Goal: Answer question/provide support: Share knowledge or assist other users

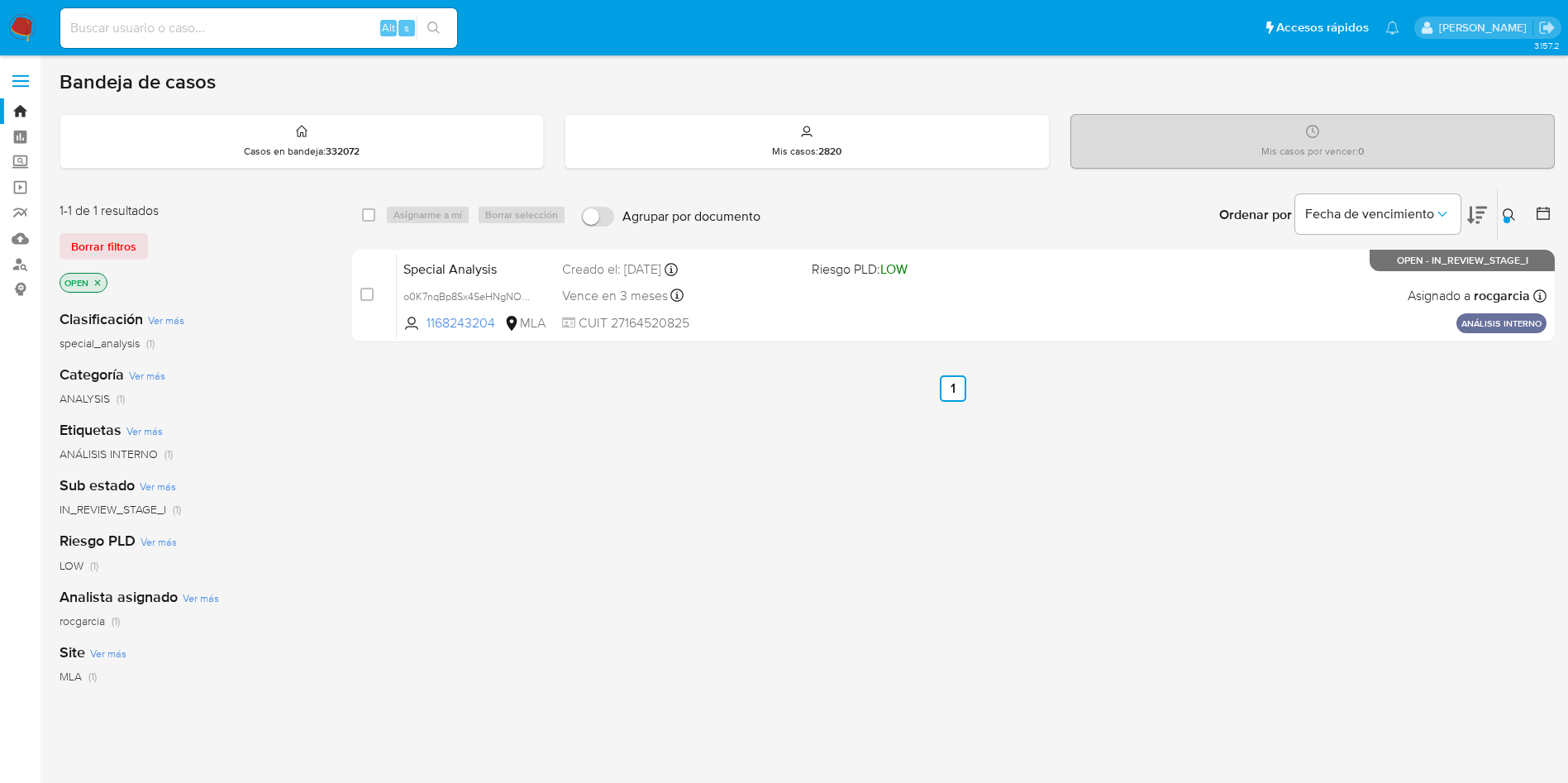
click at [23, 31] on img at bounding box center [22, 28] width 28 height 28
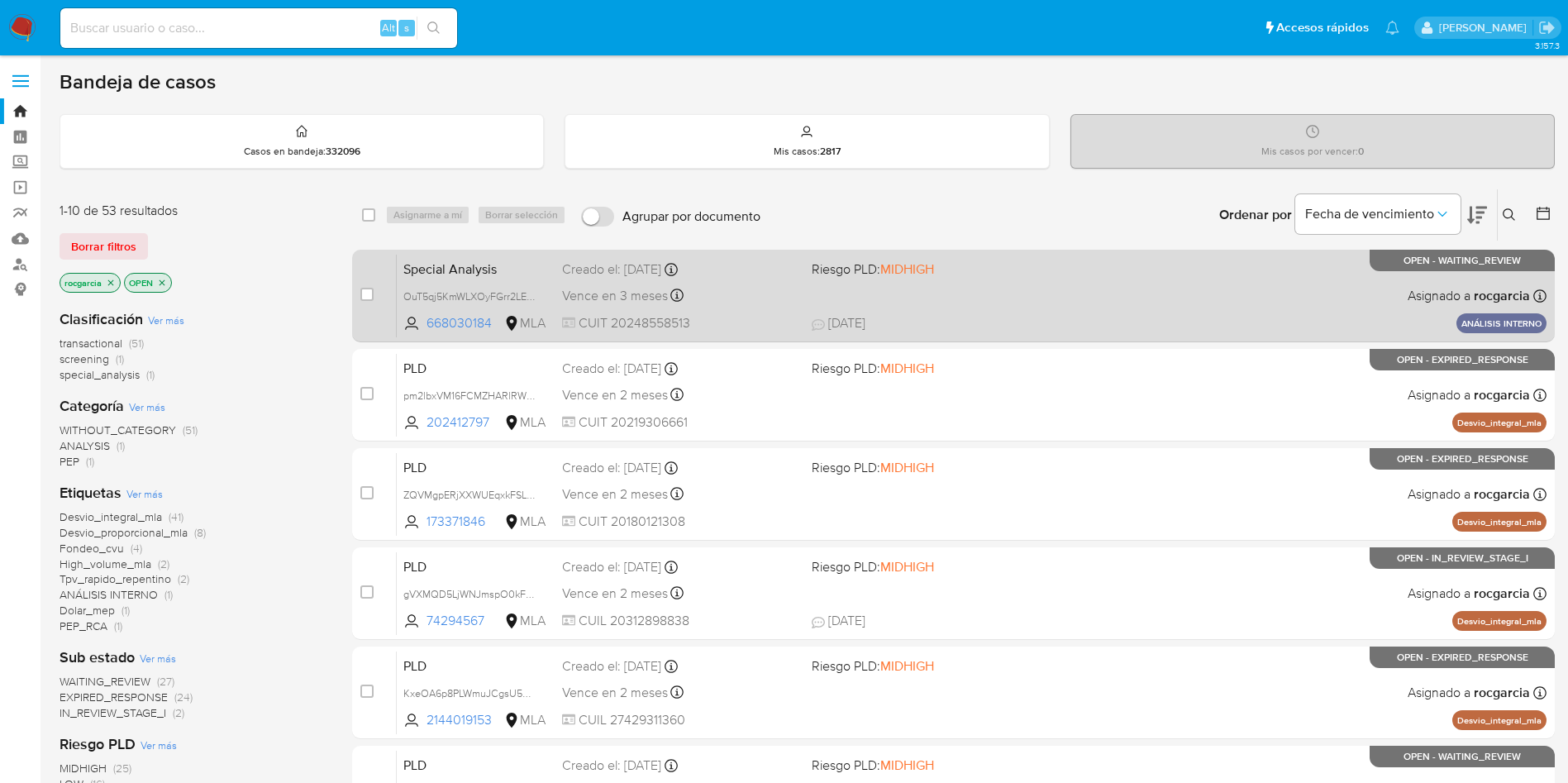
click at [1029, 290] on div "Special Analysis OuT5qj5KmWLXOyFGrr2LEPhV 668030184 MLA Riesgo PLD: MIDHIGH Cre…" at bounding box center [972, 295] width 1149 height 84
click at [362, 291] on input "checkbox" at bounding box center [366, 294] width 14 height 14
checkbox input "true"
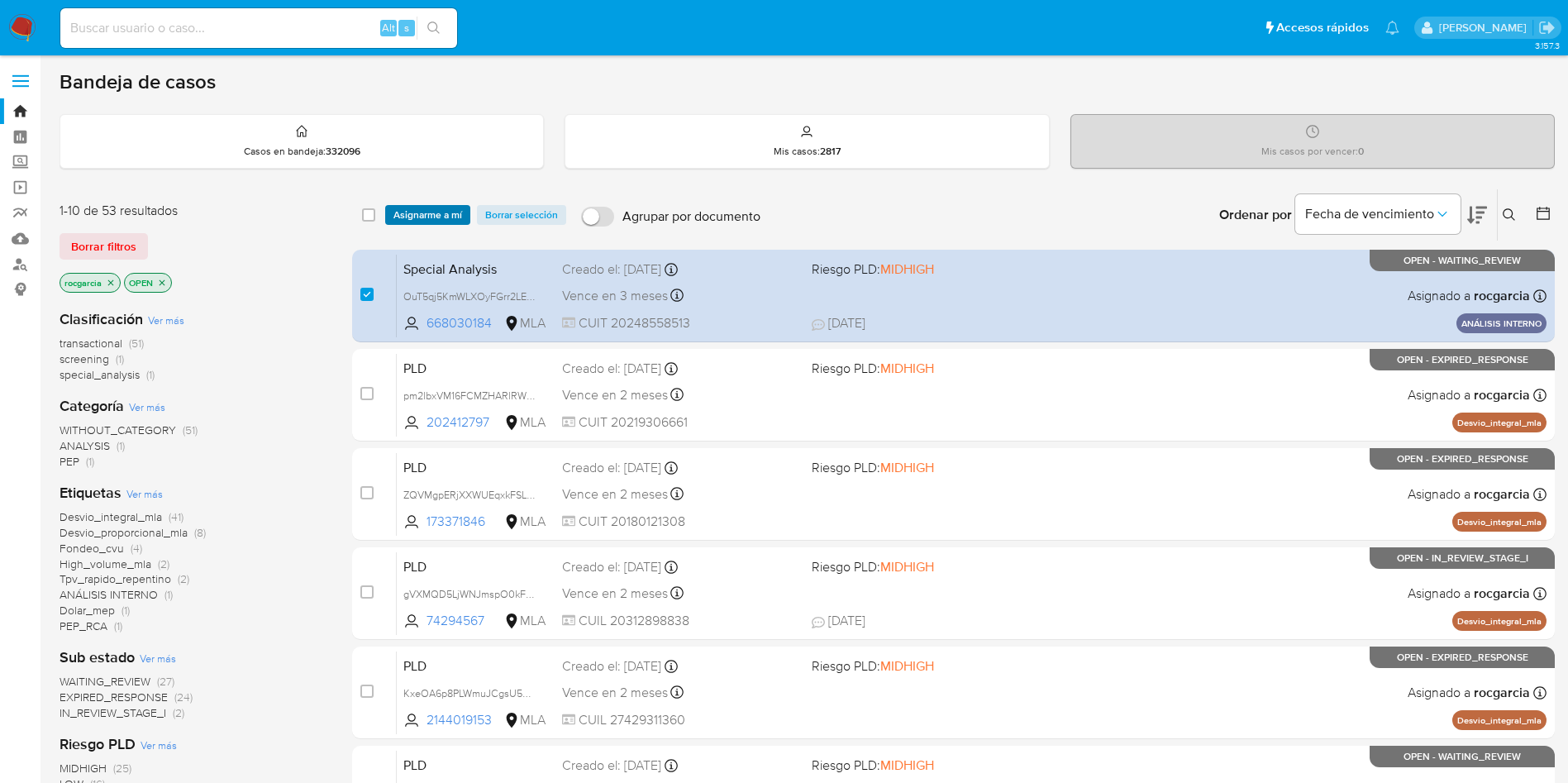
click at [426, 207] on span "Asignarme a mí" at bounding box center [428, 215] width 69 height 16
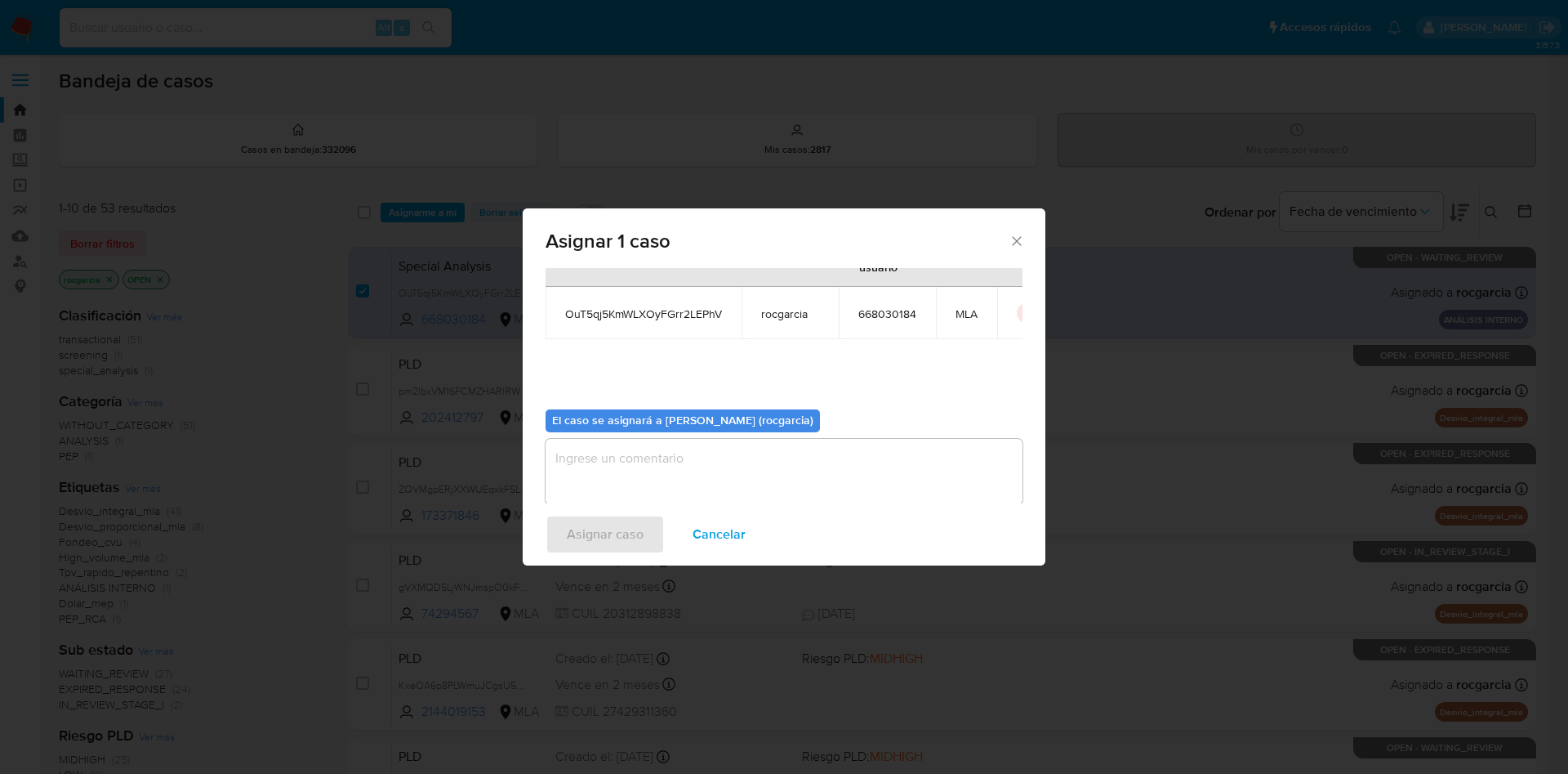
scroll to position [85, 0]
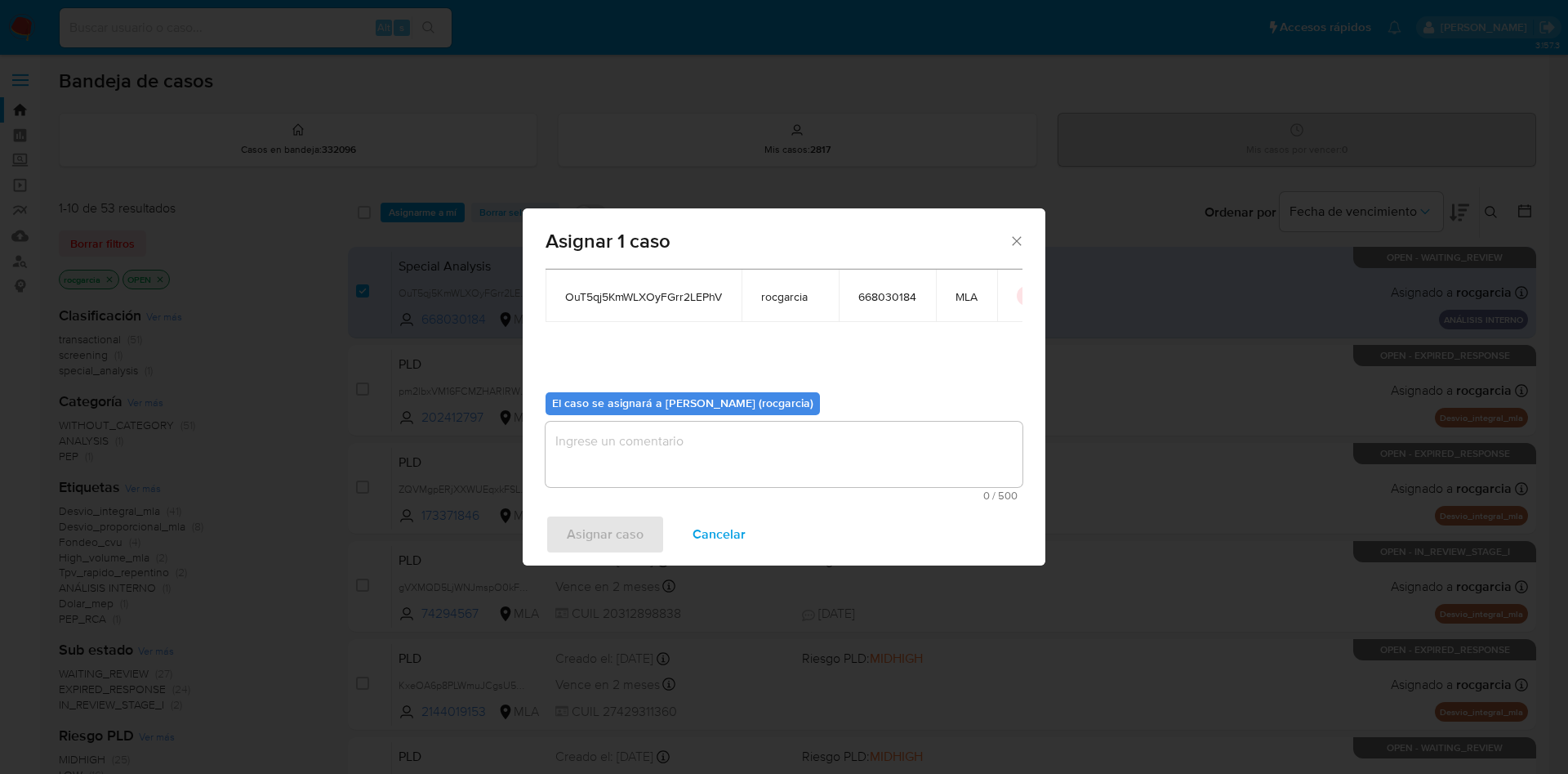
click at [614, 434] on textarea "assign-modal" at bounding box center [784, 454] width 477 height 65
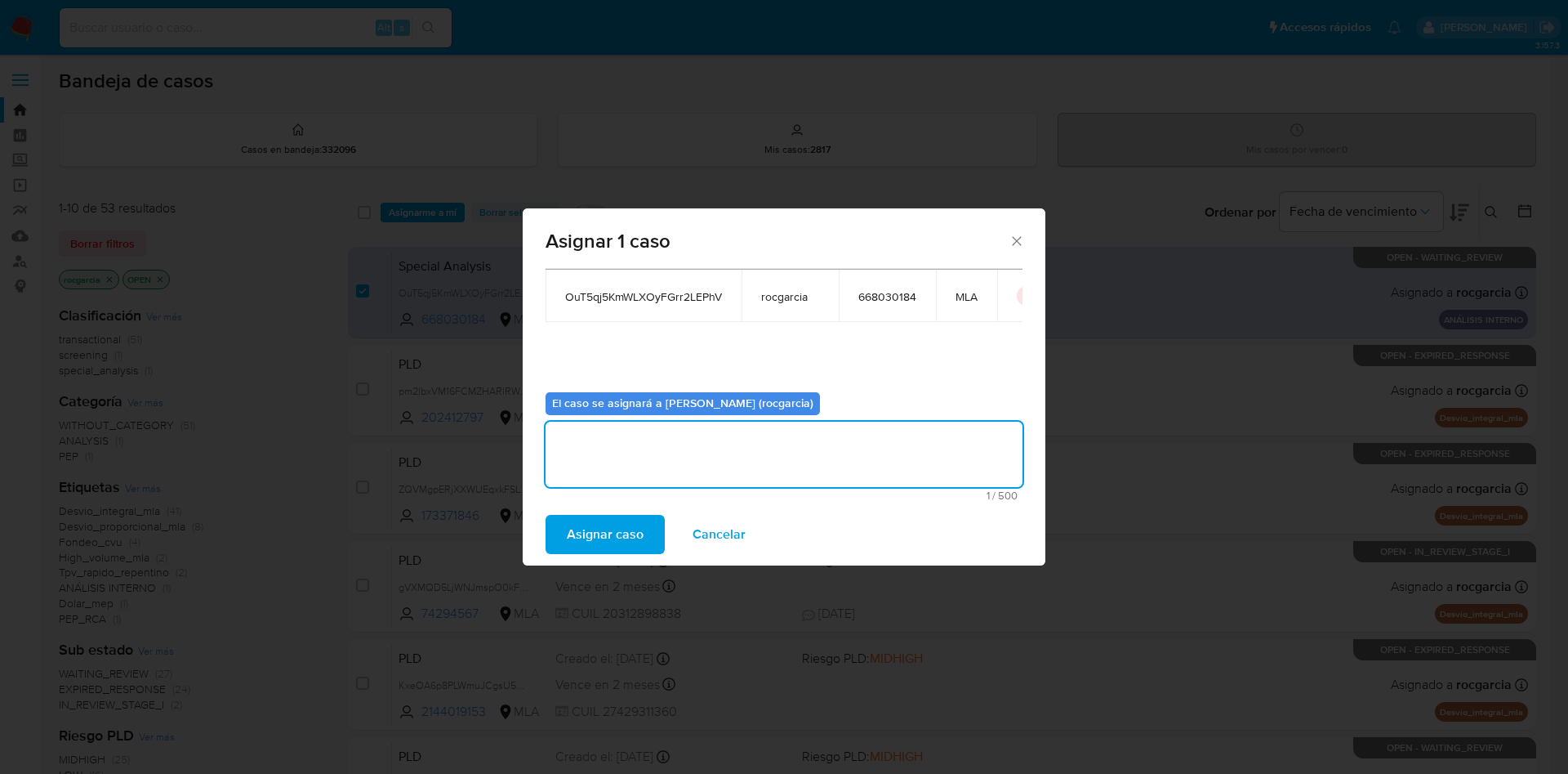
click at [596, 525] on span "Asignar caso" at bounding box center [605, 534] width 77 height 36
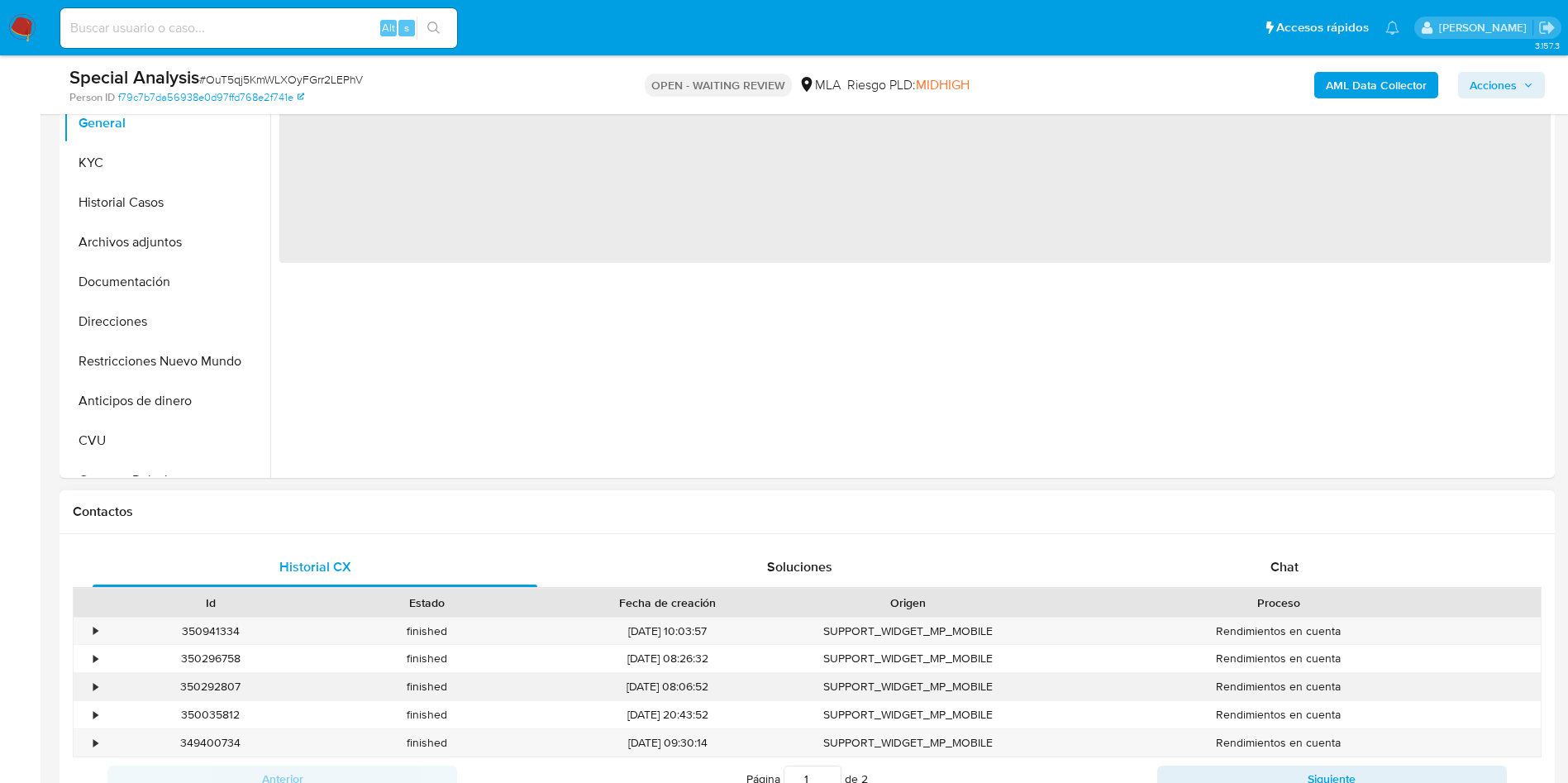
scroll to position [496, 0]
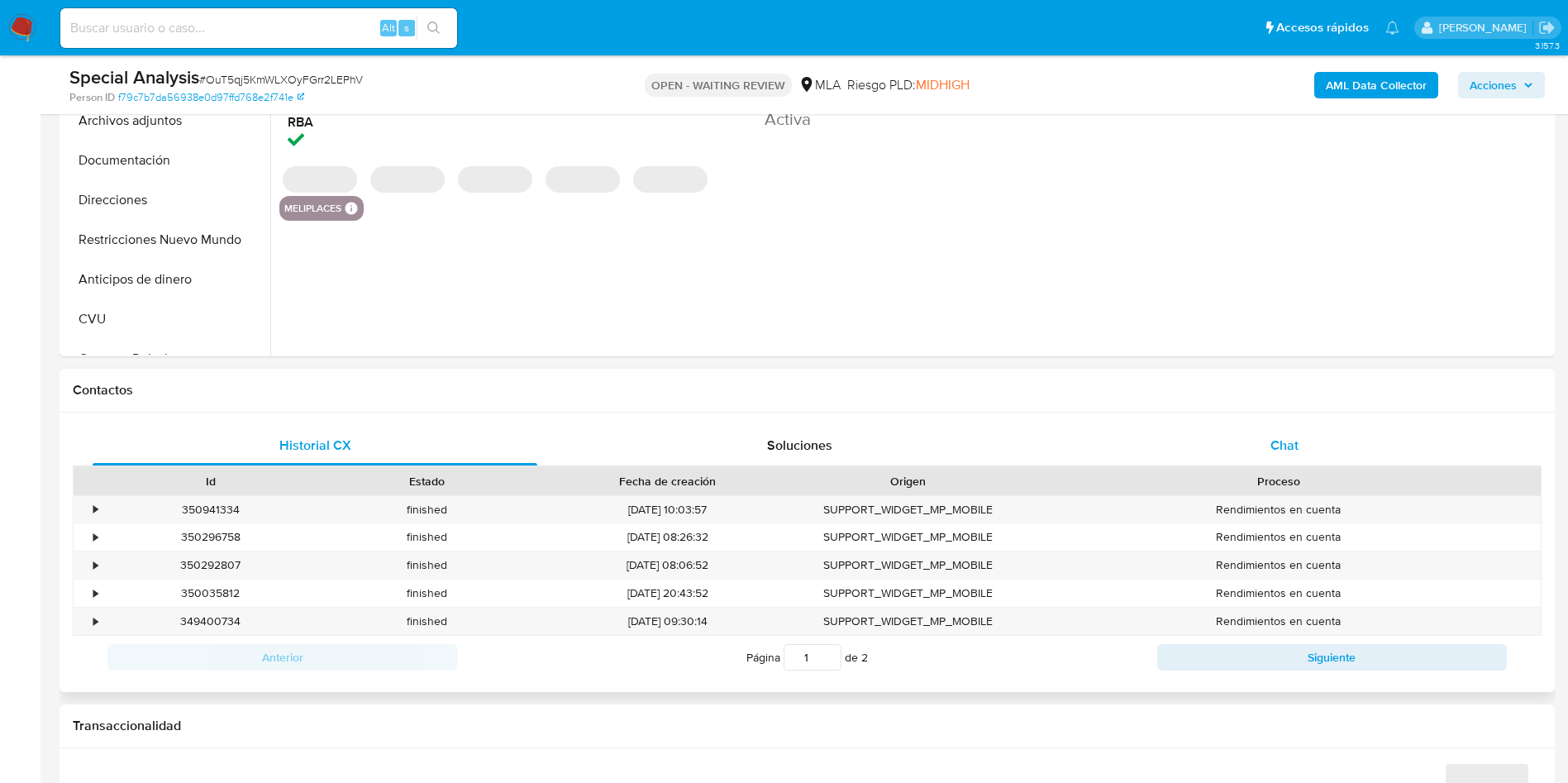
click at [1265, 437] on div "Chat" at bounding box center [1284, 446] width 445 height 40
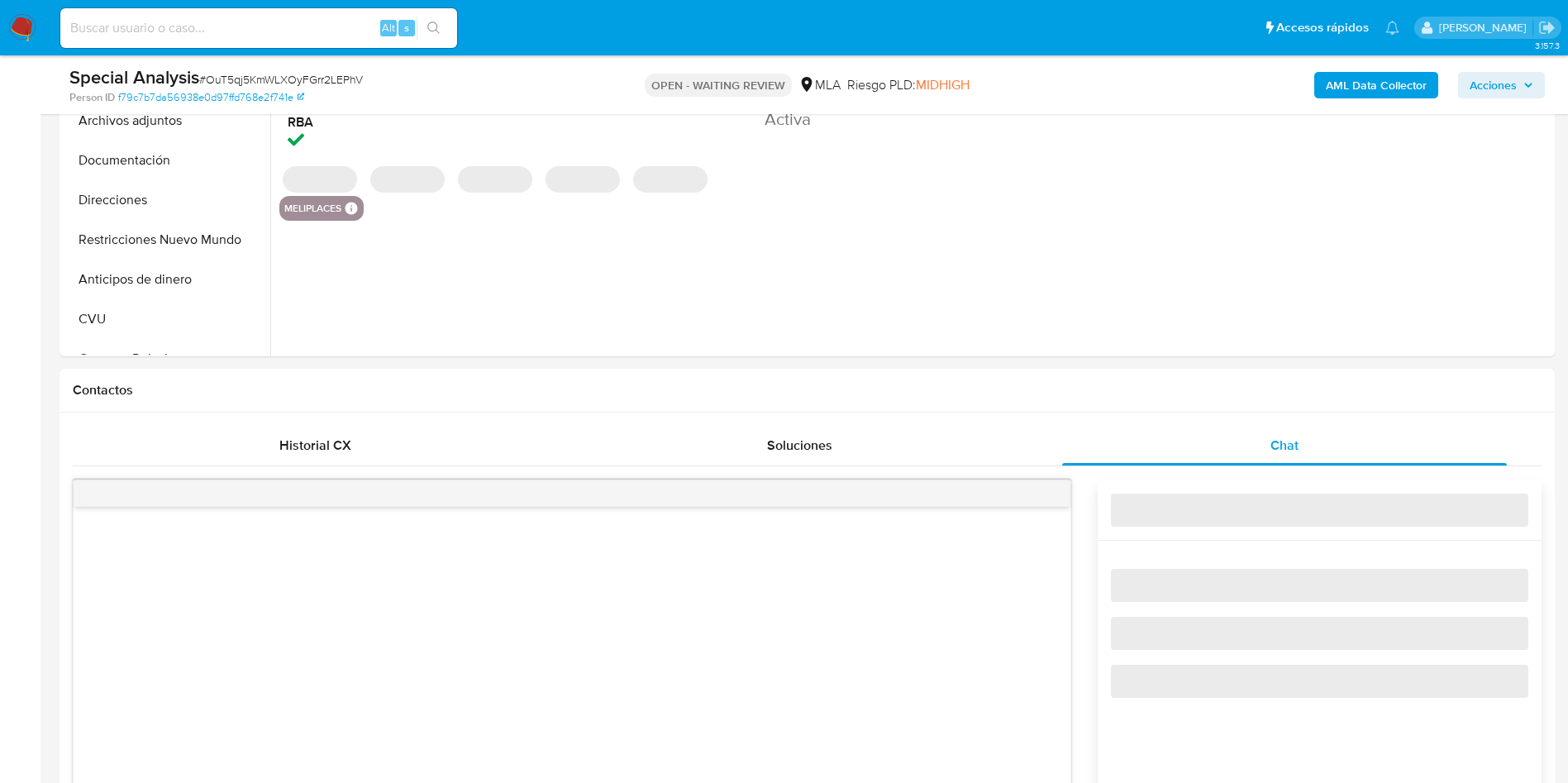
select select "10"
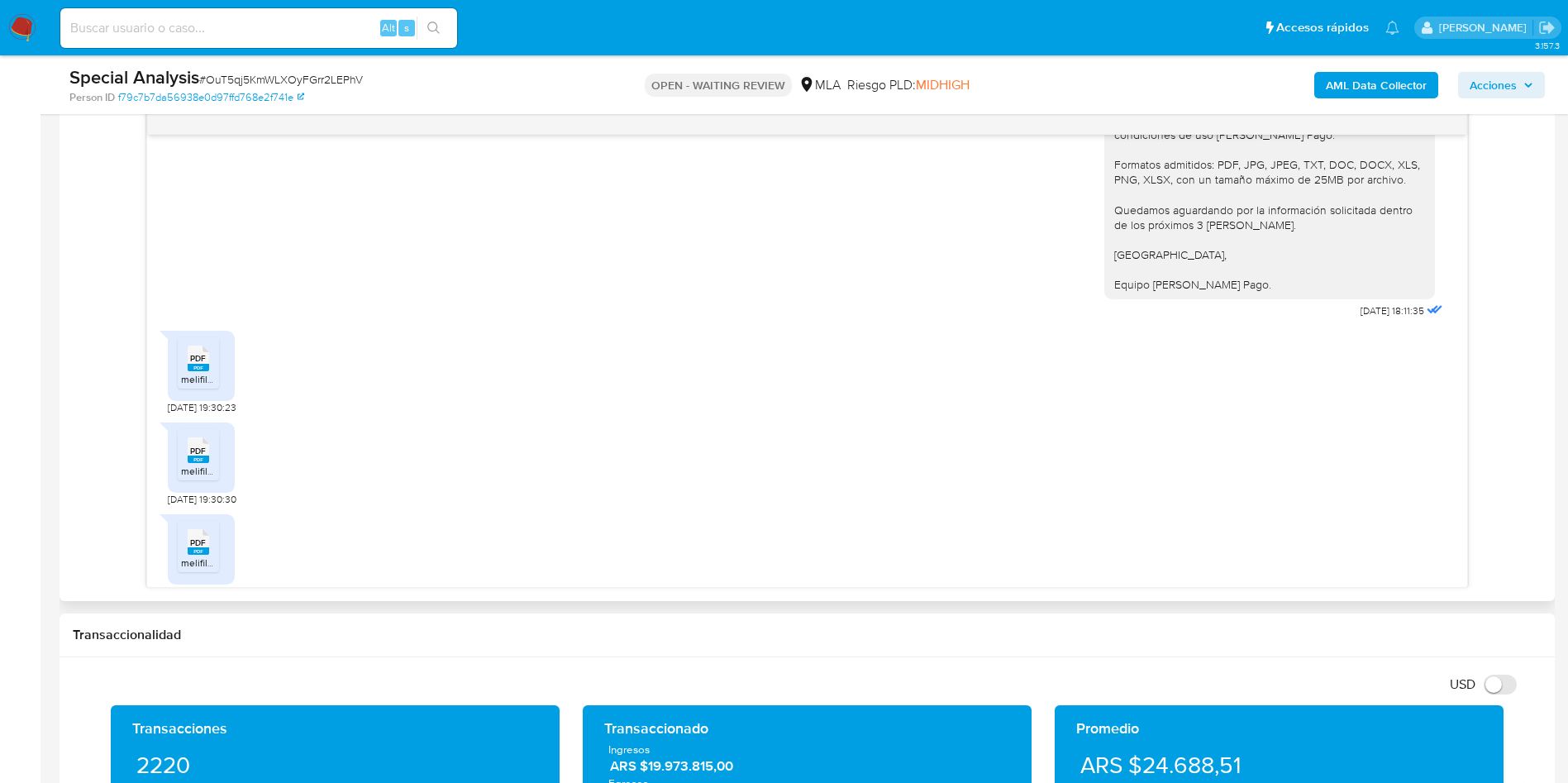
scroll to position [639, 0]
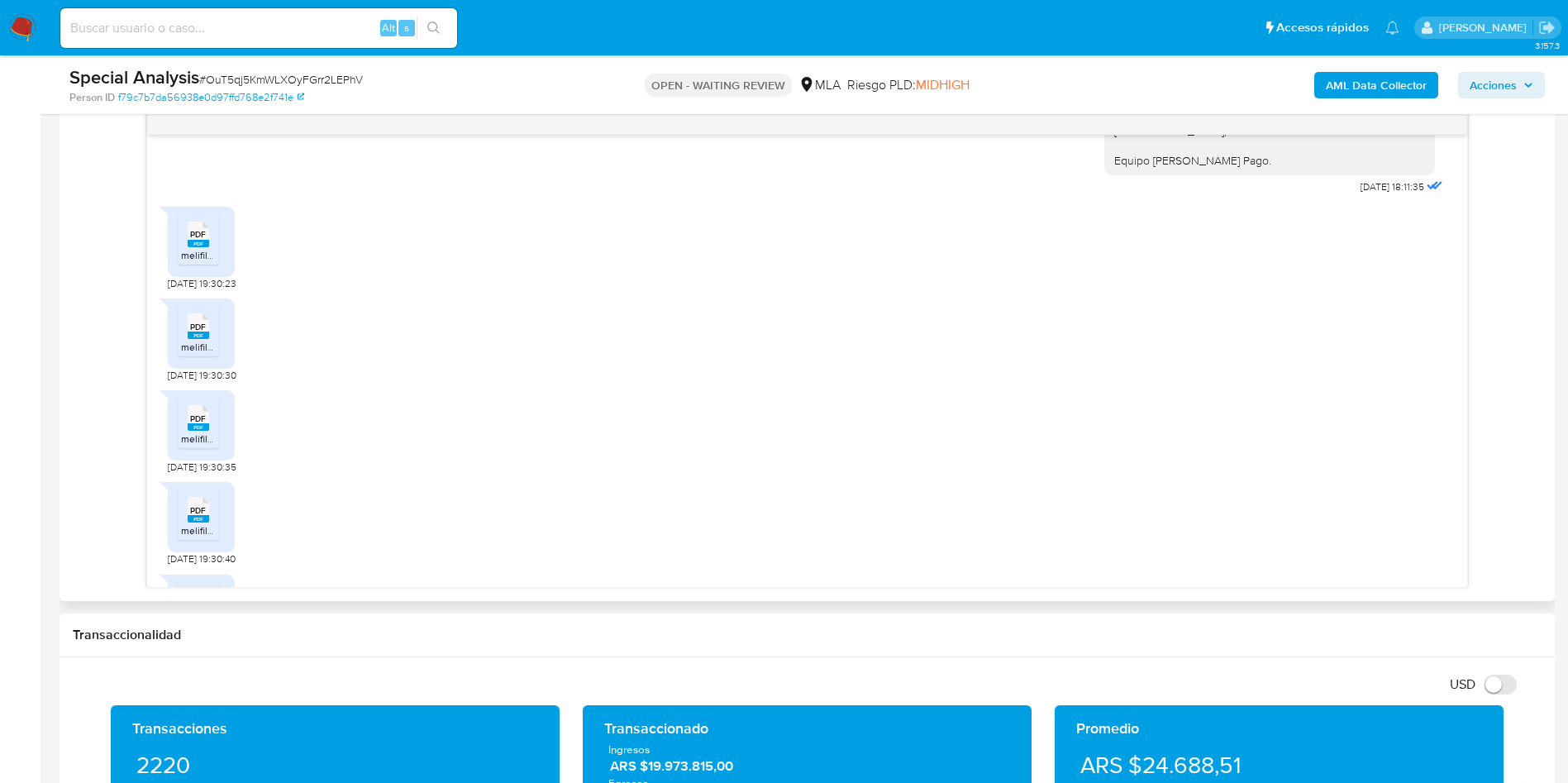
drag, startPoint x: 212, startPoint y: 309, endPoint x: 206, endPoint y: 355, distance: 46.4
click at [211, 264] on li "PDF PDF melifile7611243224576092469.pdf" at bounding box center [198, 238] width 42 height 51
click at [199, 354] on span "melifile2614962488693212071.pdf" at bounding box center [256, 347] width 151 height 14
click at [217, 448] on li "PDF PDF melifile5168459181823919461.pdf" at bounding box center [198, 422] width 42 height 51
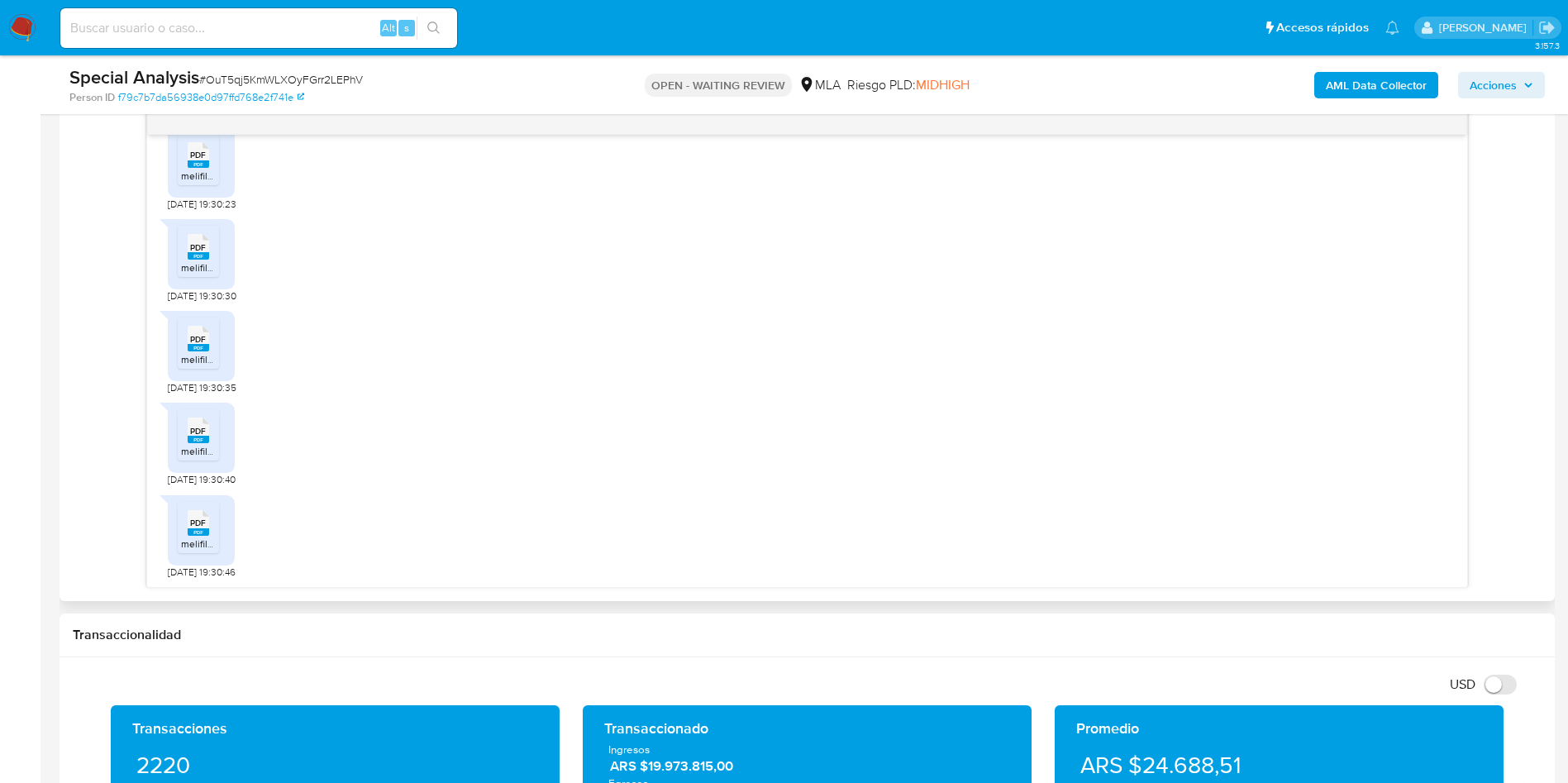
scroll to position [763, 0]
drag, startPoint x: 194, startPoint y: 448, endPoint x: 193, endPoint y: 534, distance: 86.0
click at [194, 448] on span "melifile8172154158084307371.pdf" at bounding box center [254, 451] width 146 height 14
drag, startPoint x: 187, startPoint y: 535, endPoint x: 248, endPoint y: 489, distance: 76.4
click at [188, 535] on icon "PDF" at bounding box center [198, 522] width 22 height 29
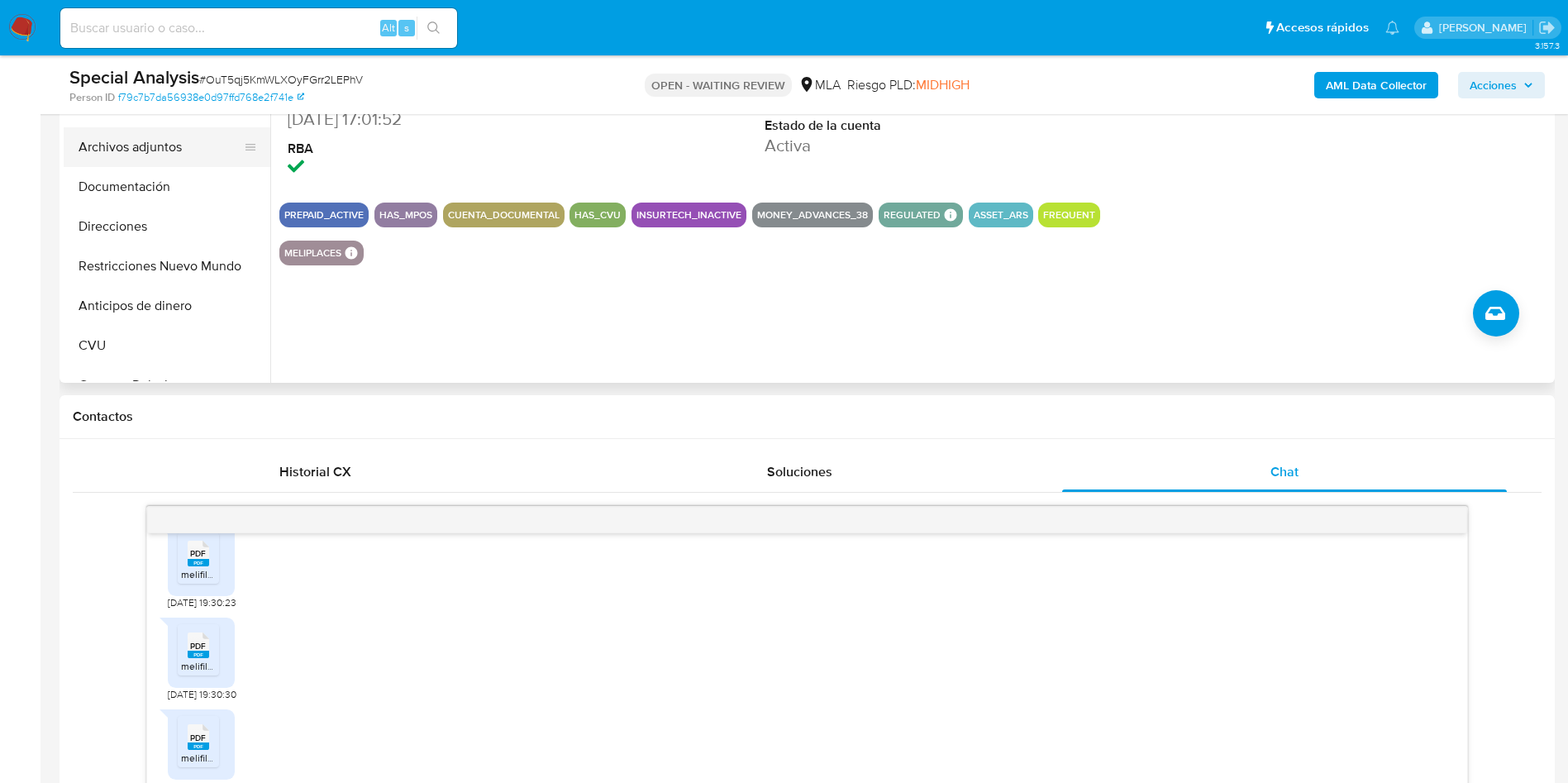
scroll to position [248, 0]
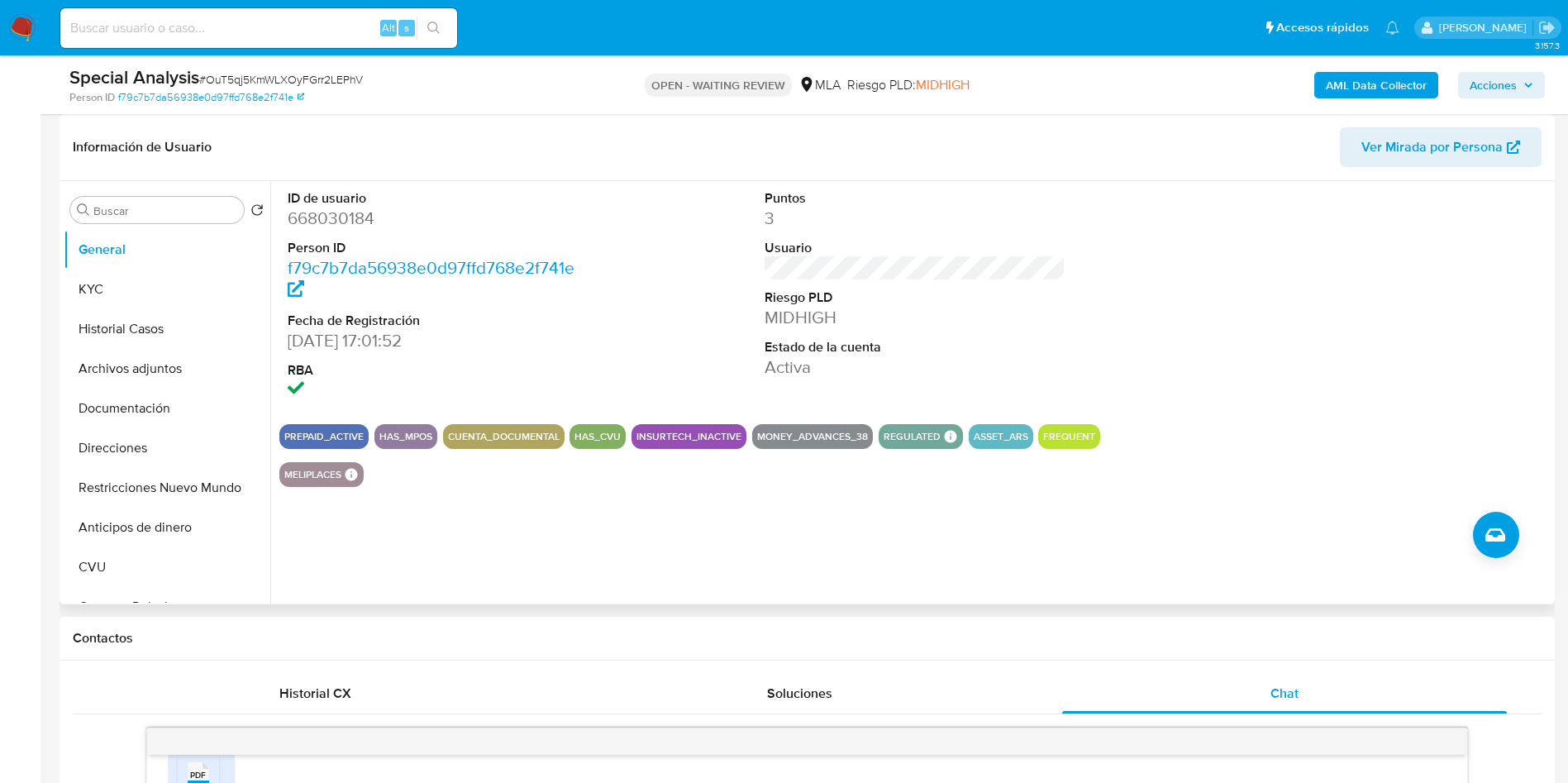
click at [344, 222] on dd "668030184" at bounding box center [438, 218] width 301 height 23
copy dd "668030184"
click at [170, 292] on button "KYC" at bounding box center [161, 290] width 193 height 40
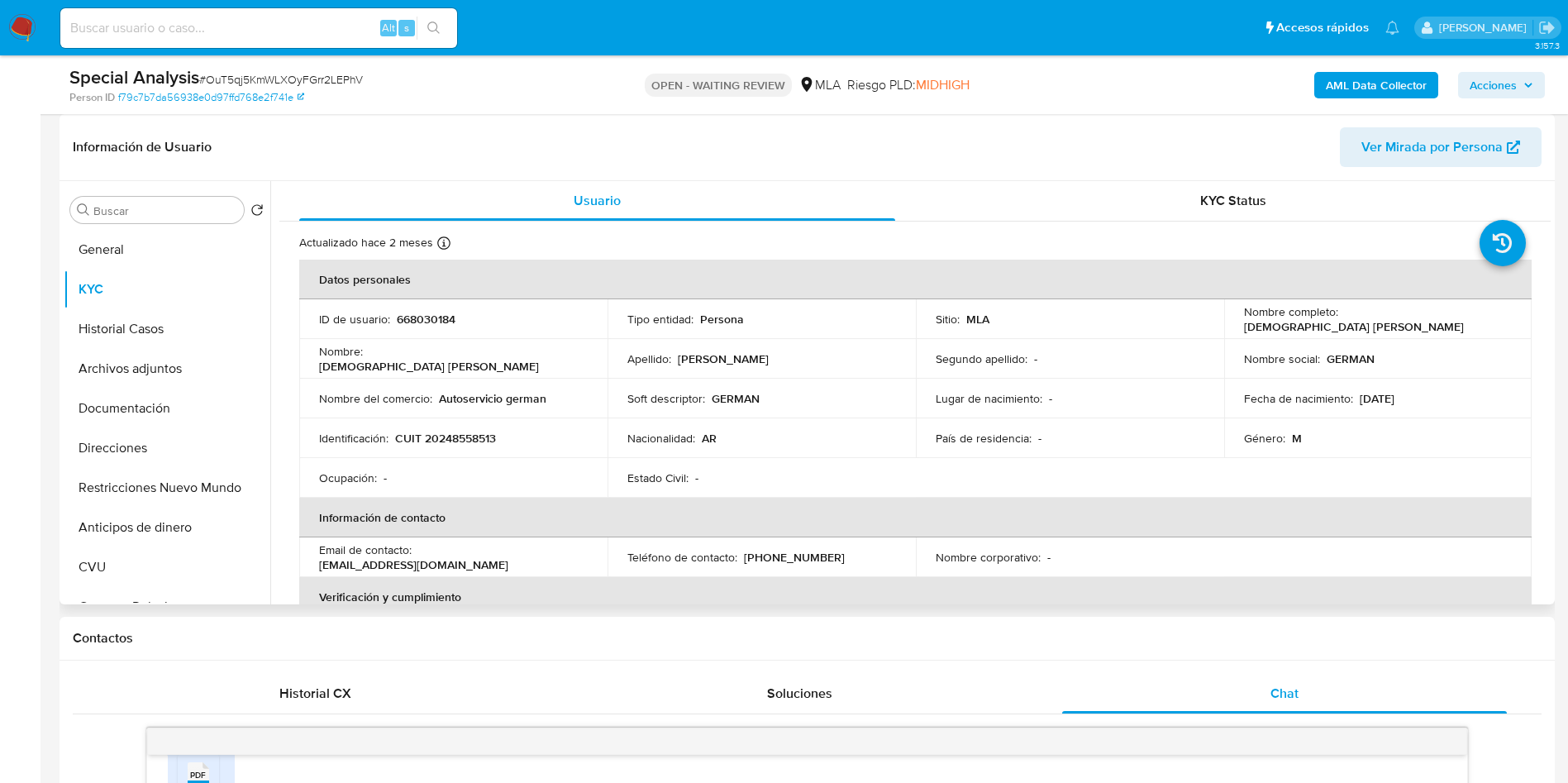
click at [451, 434] on p "CUIT 20248558513" at bounding box center [446, 438] width 101 height 14
copy p "20248558513"
click at [1346, 77] on b "AML Data Collector" at bounding box center [1377, 85] width 101 height 26
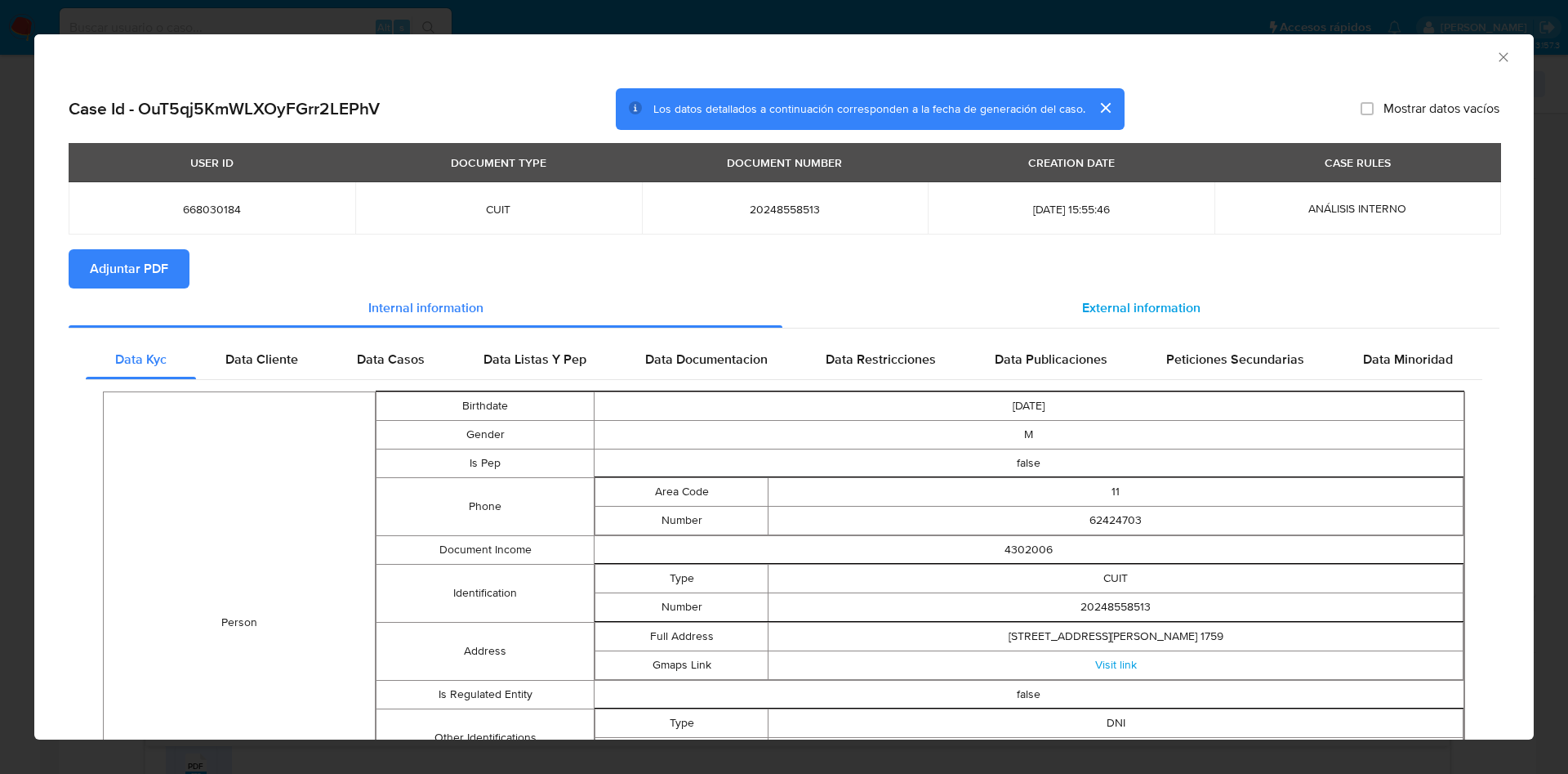
click at [1057, 324] on div "External information" at bounding box center [1141, 308] width 717 height 39
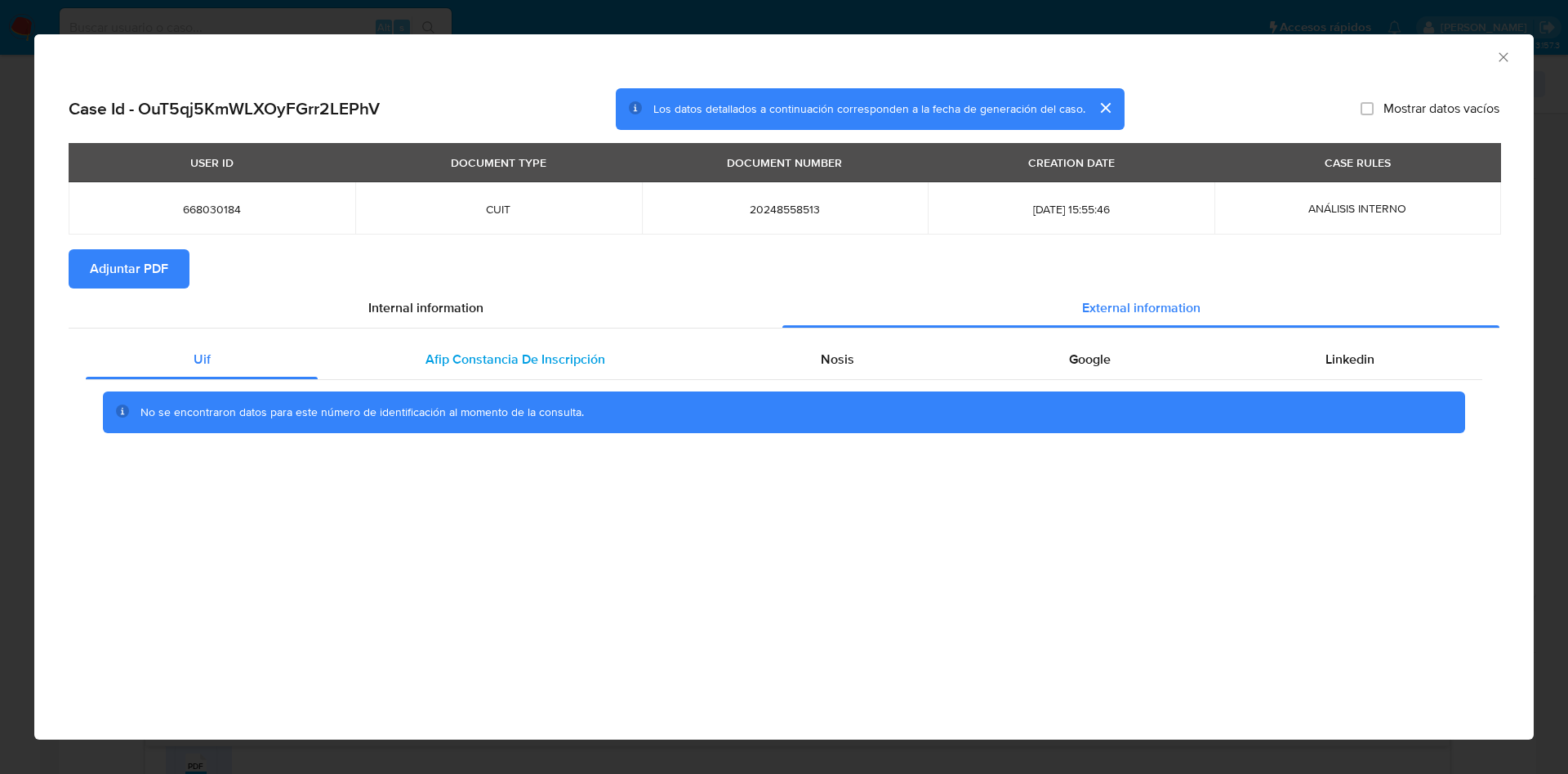
click at [485, 360] on span "Afip Constancia De Inscripción" at bounding box center [515, 358] width 180 height 19
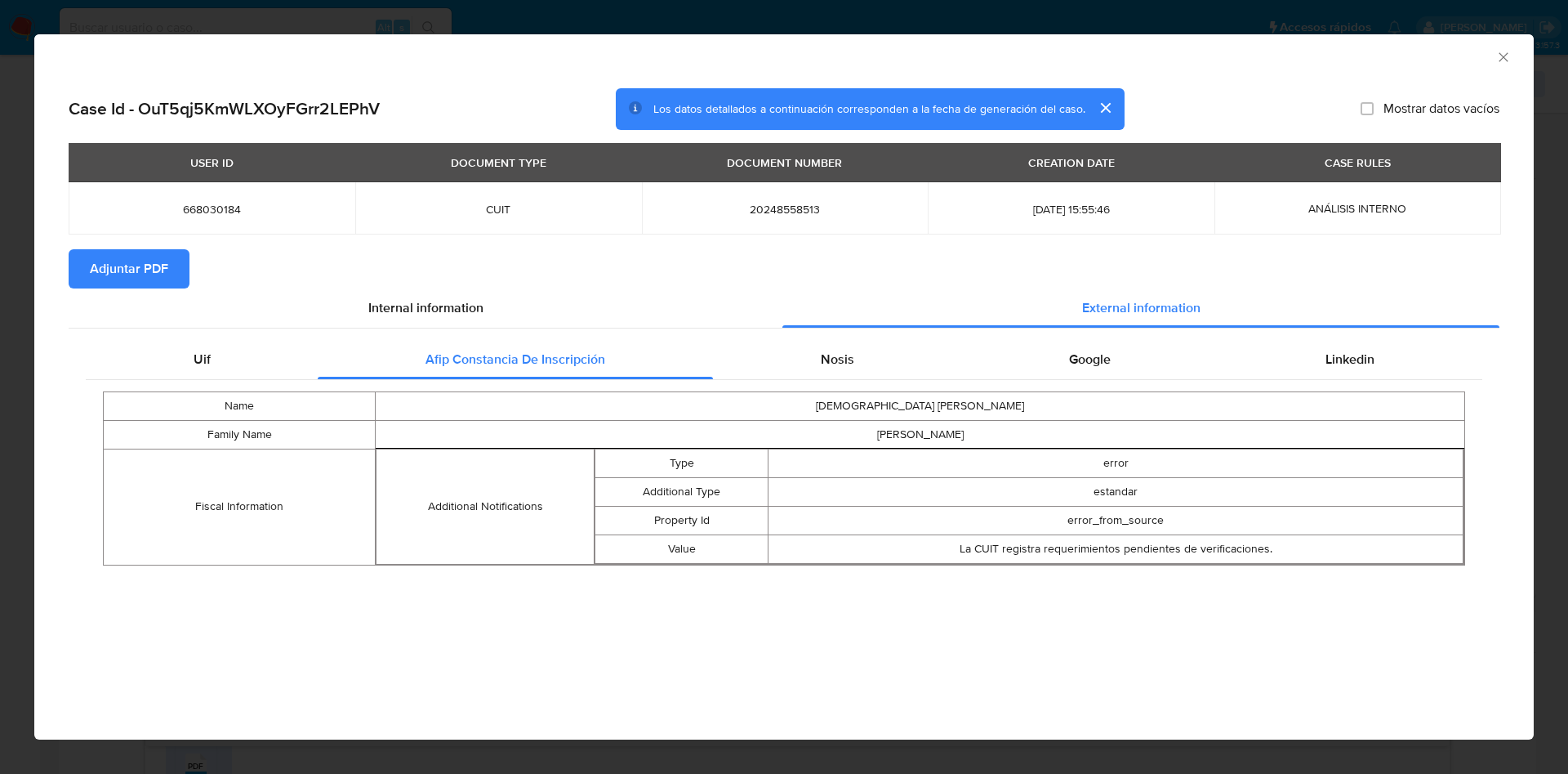
click at [1502, 54] on icon "Cerrar ventana" at bounding box center [1504, 57] width 16 height 16
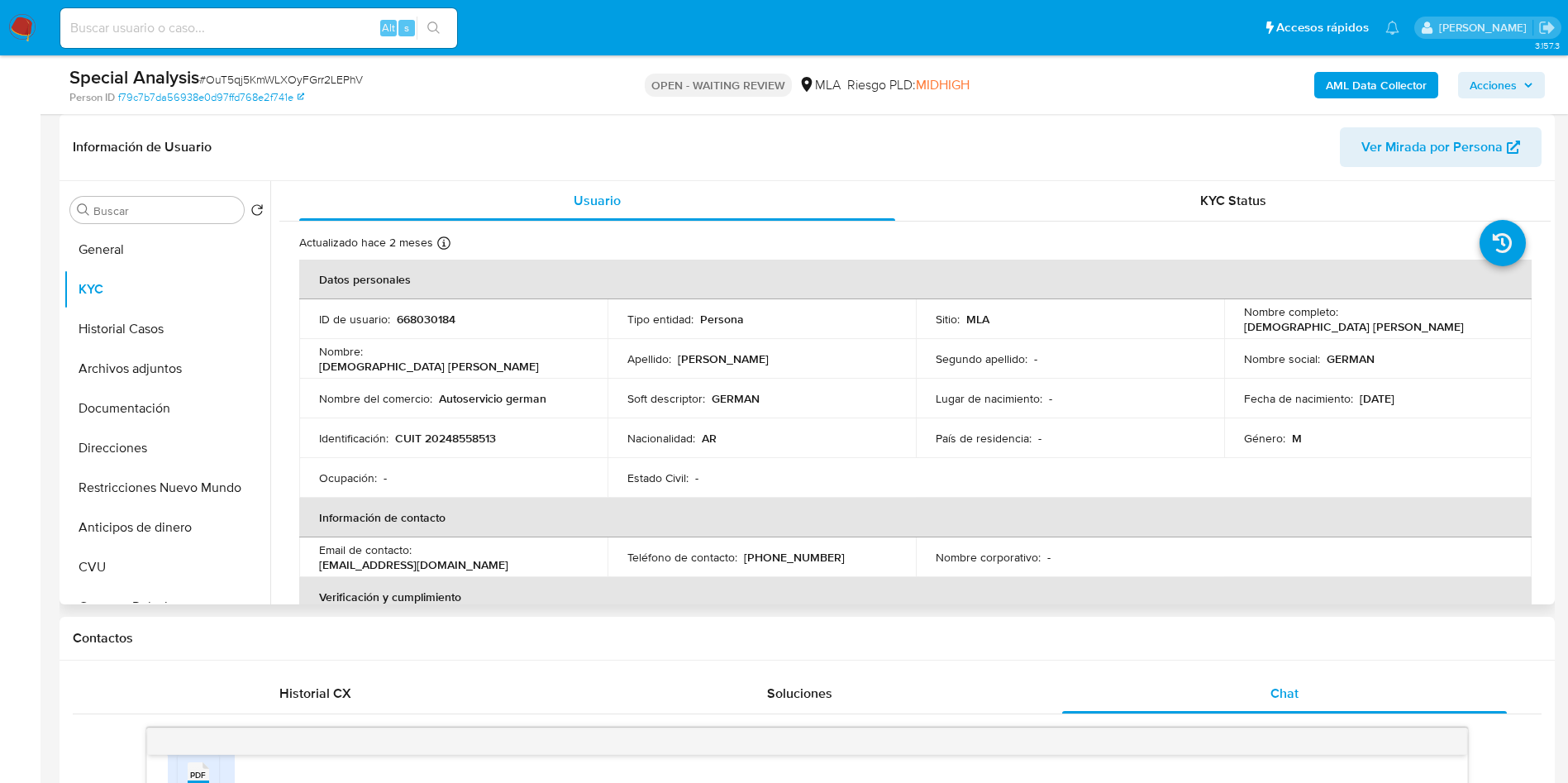
click at [424, 322] on p "668030184" at bounding box center [426, 318] width 59 height 14
copy p "668030184"
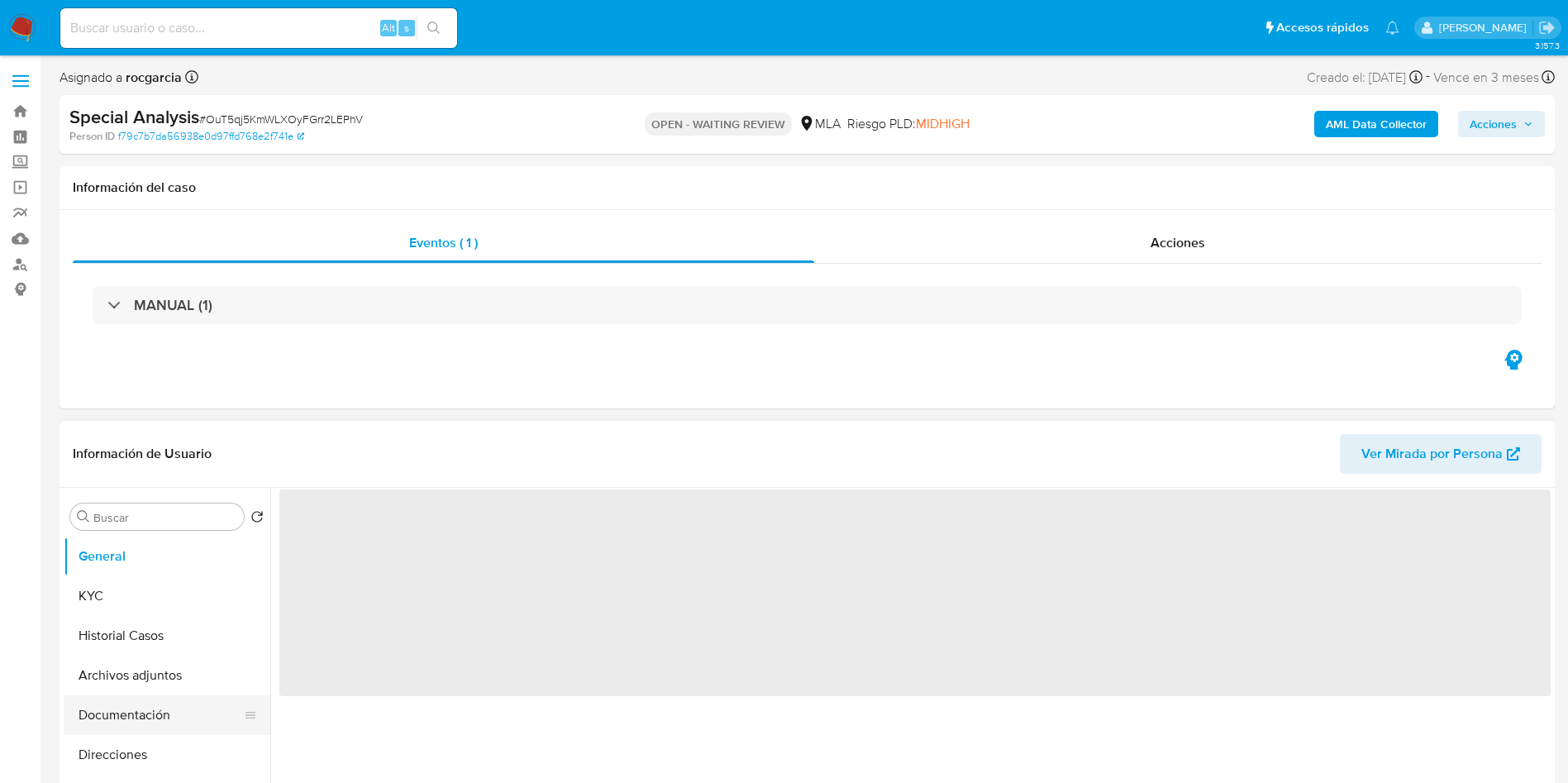
scroll to position [248, 0]
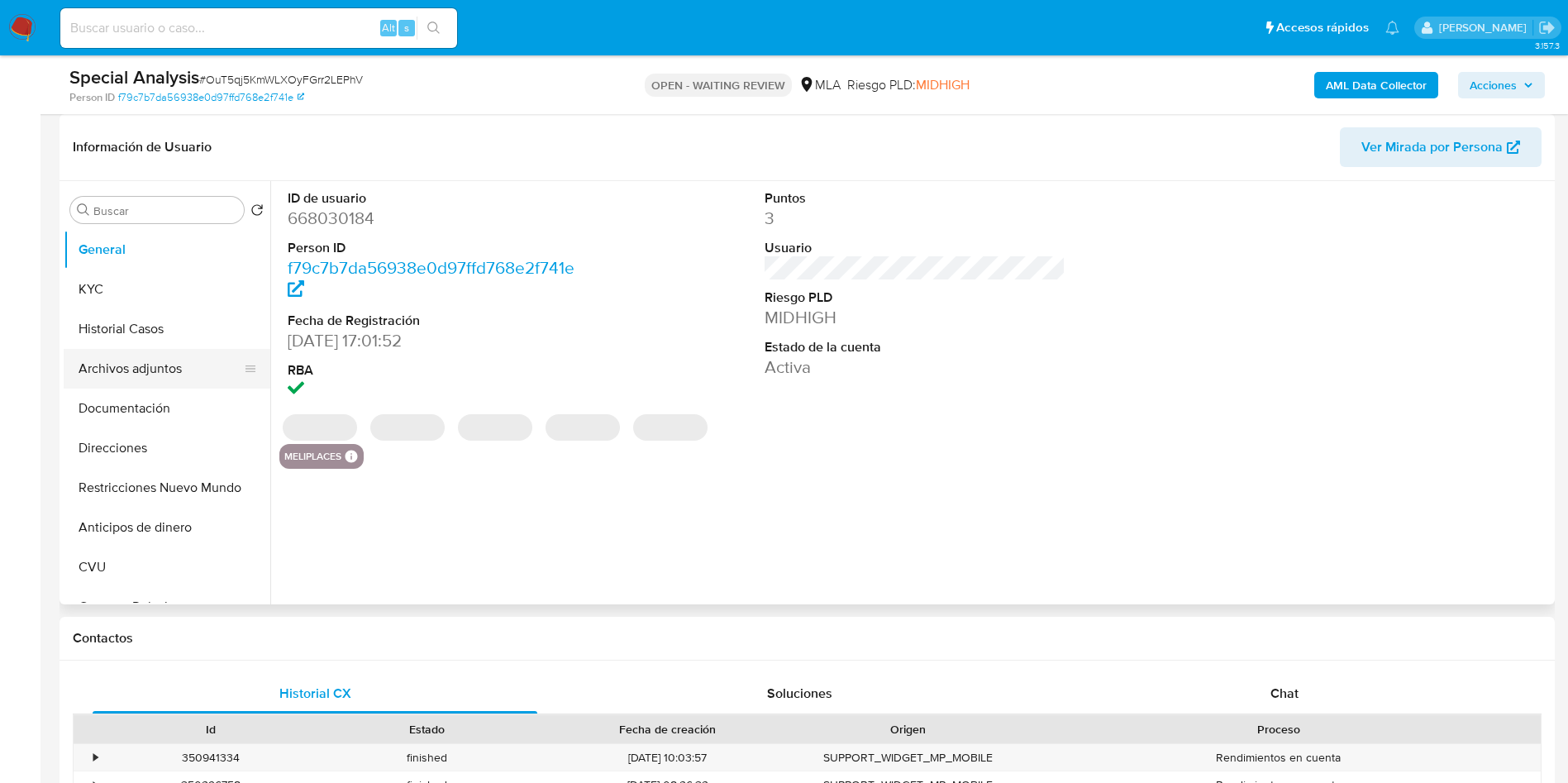
click at [129, 371] on button "Archivos adjuntos" at bounding box center [161, 369] width 193 height 40
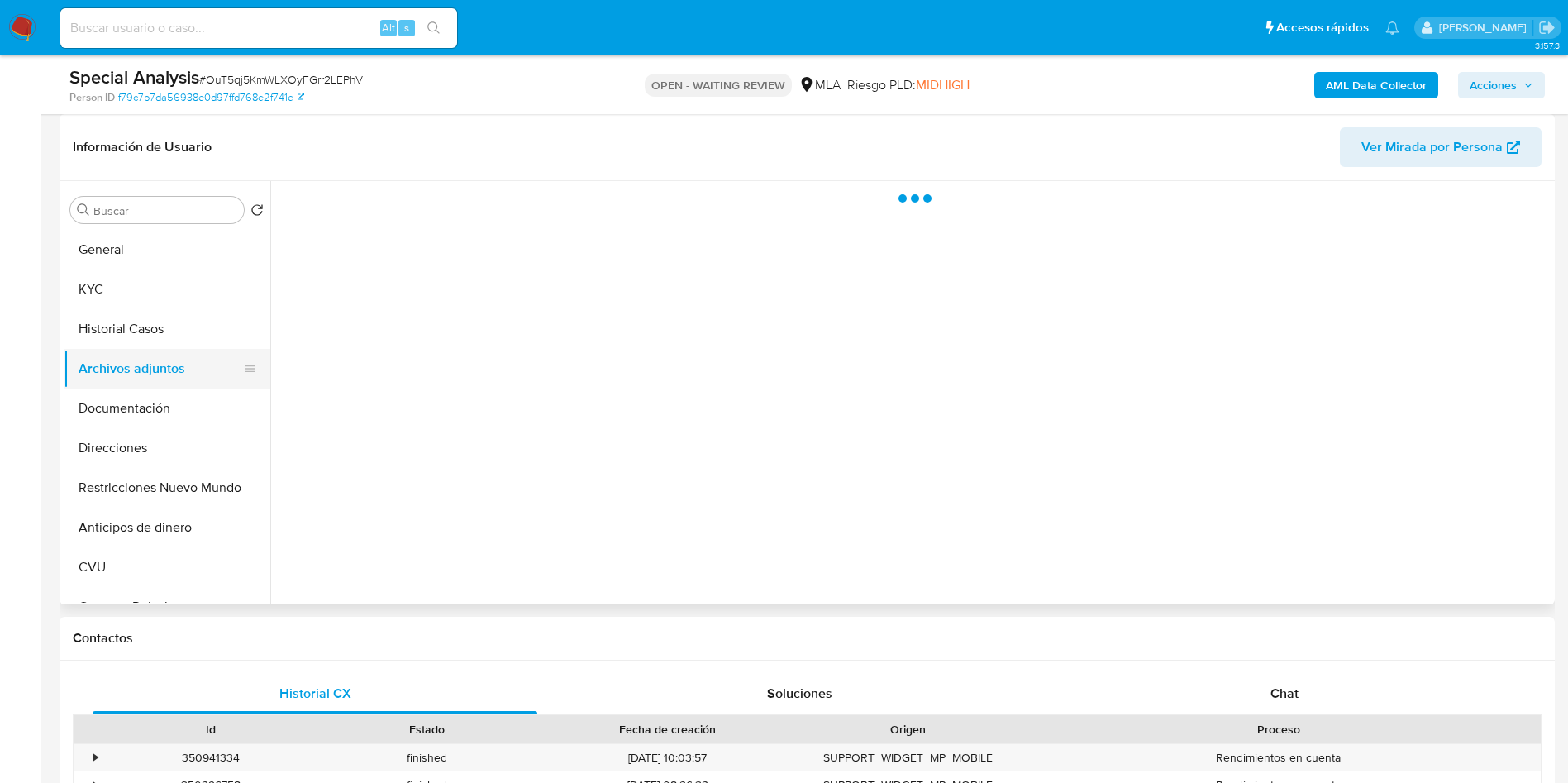
select select "10"
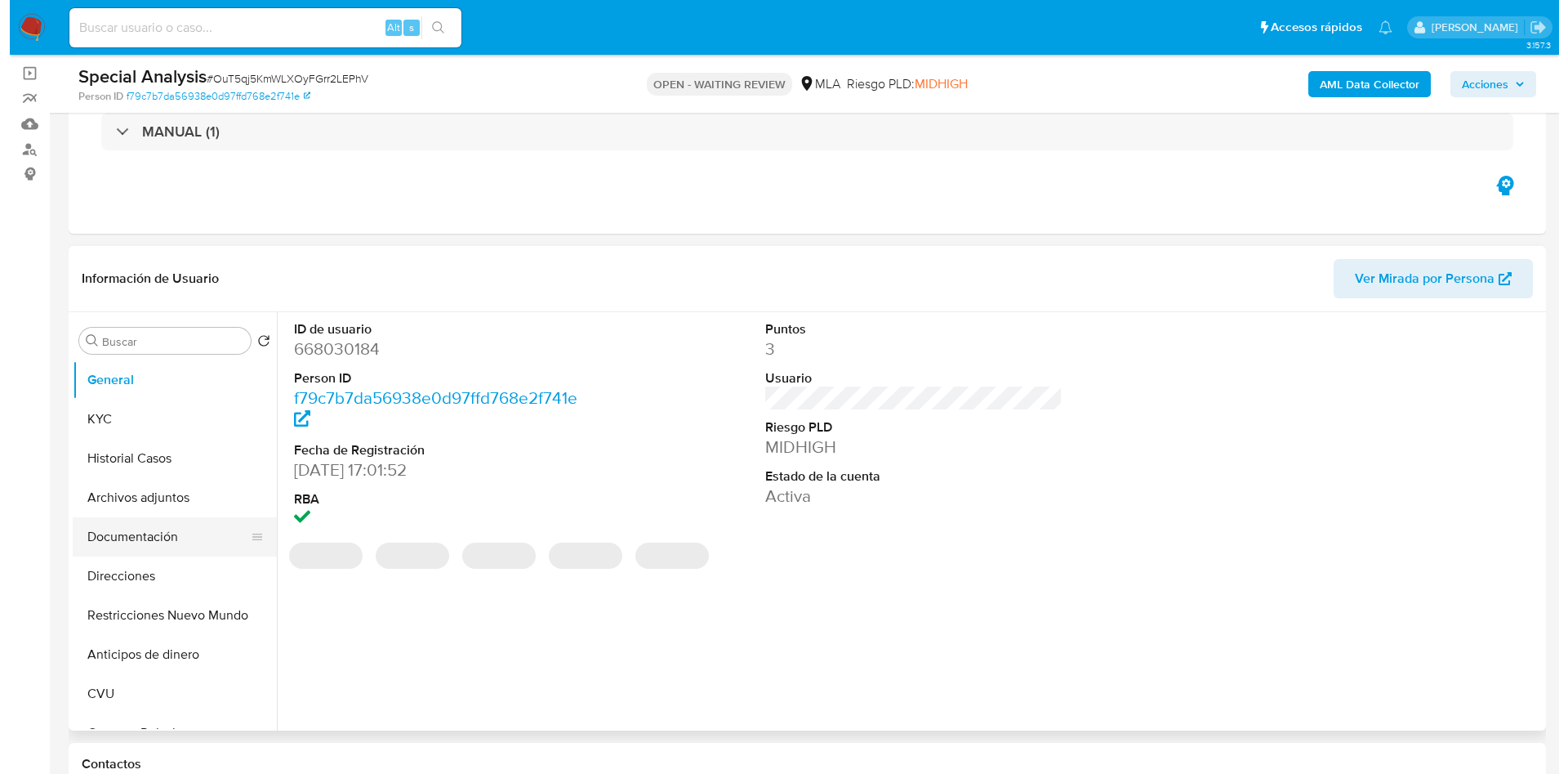
scroll to position [122, 0]
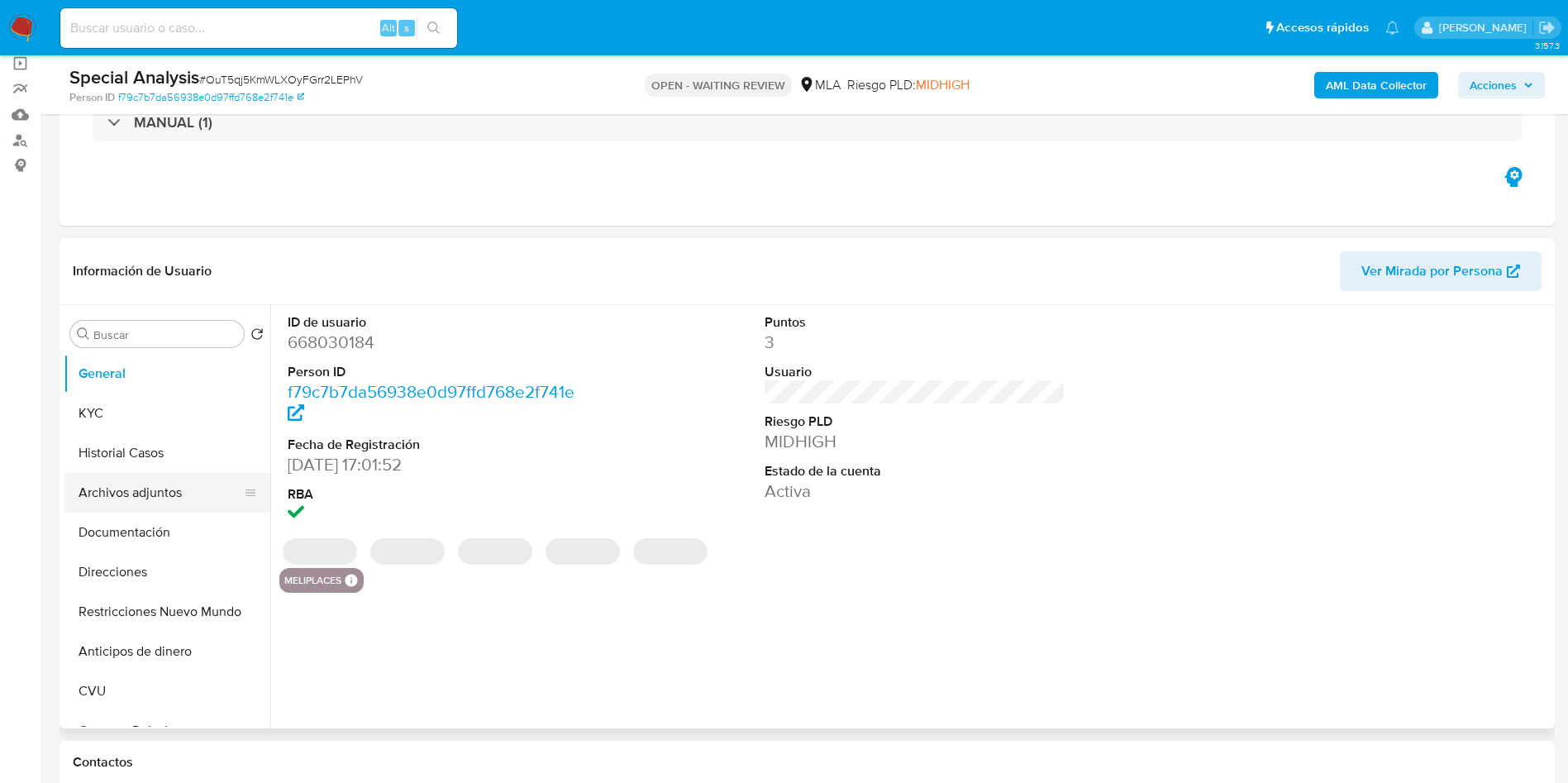
click at [134, 485] on button "Archivos adjuntos" at bounding box center [161, 493] width 193 height 40
select select "10"
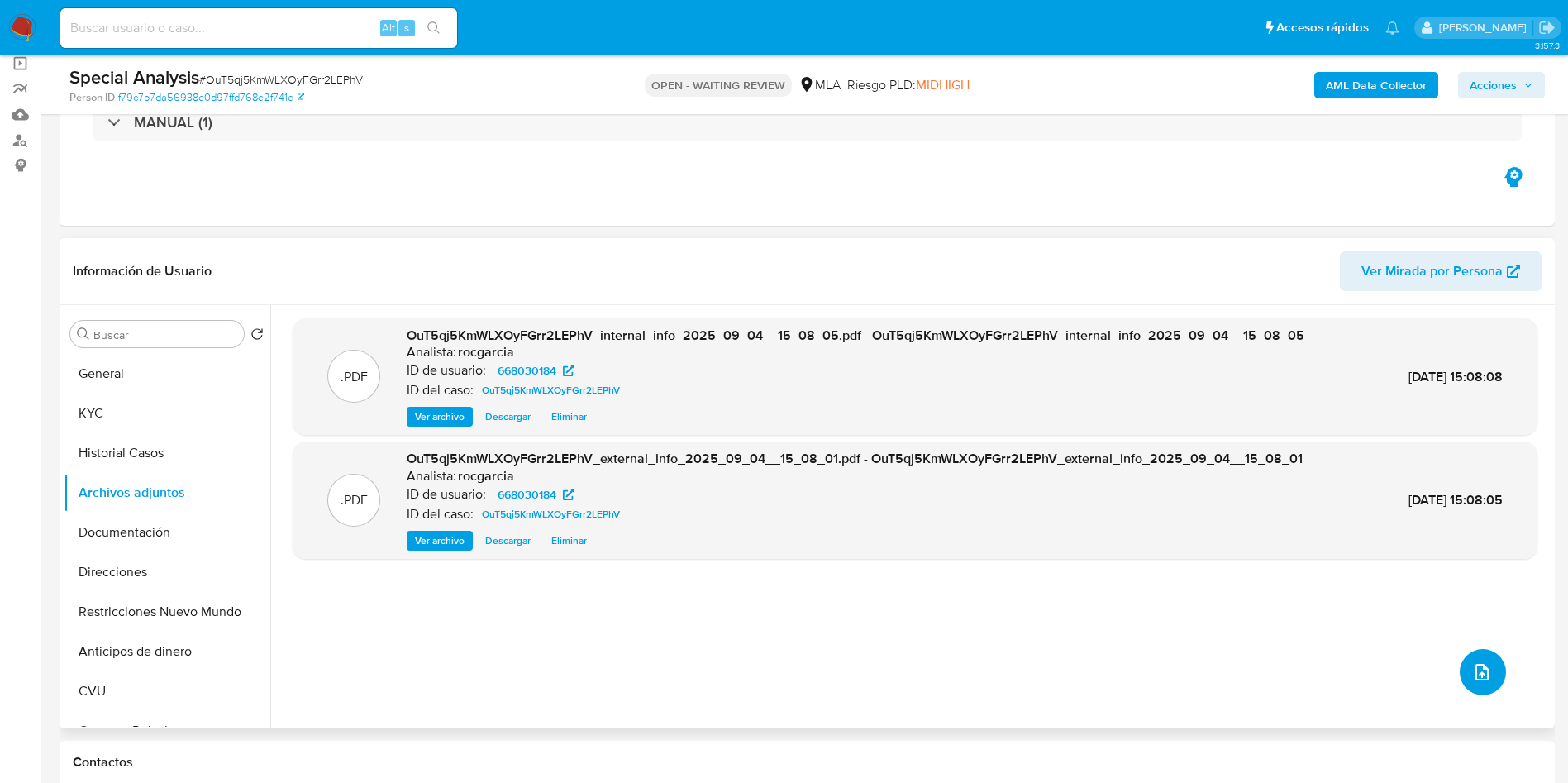
click at [1475, 681] on icon "upload-file" at bounding box center [1482, 672] width 20 height 20
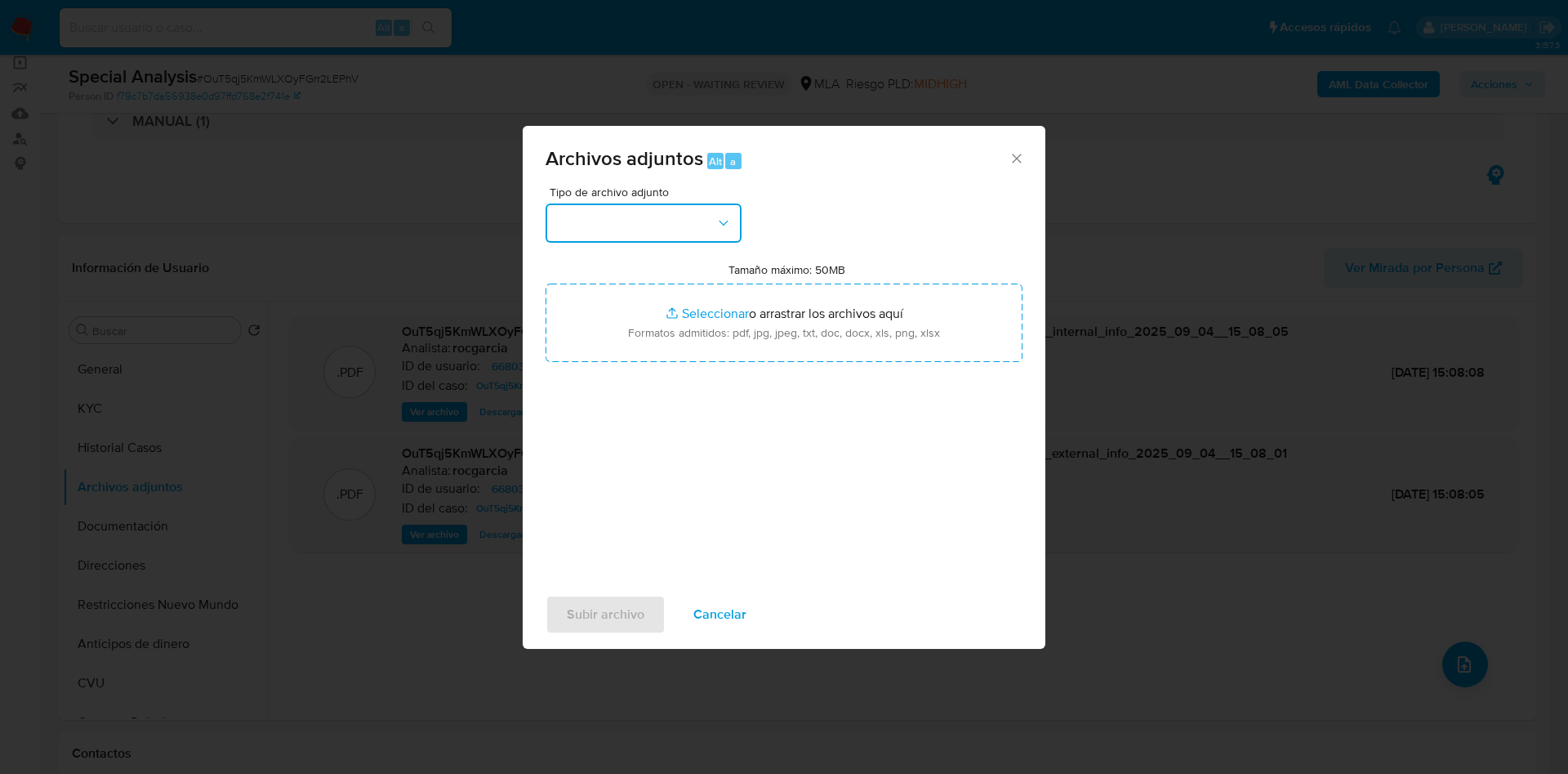
click at [635, 231] on button "button" at bounding box center [644, 223] width 196 height 39
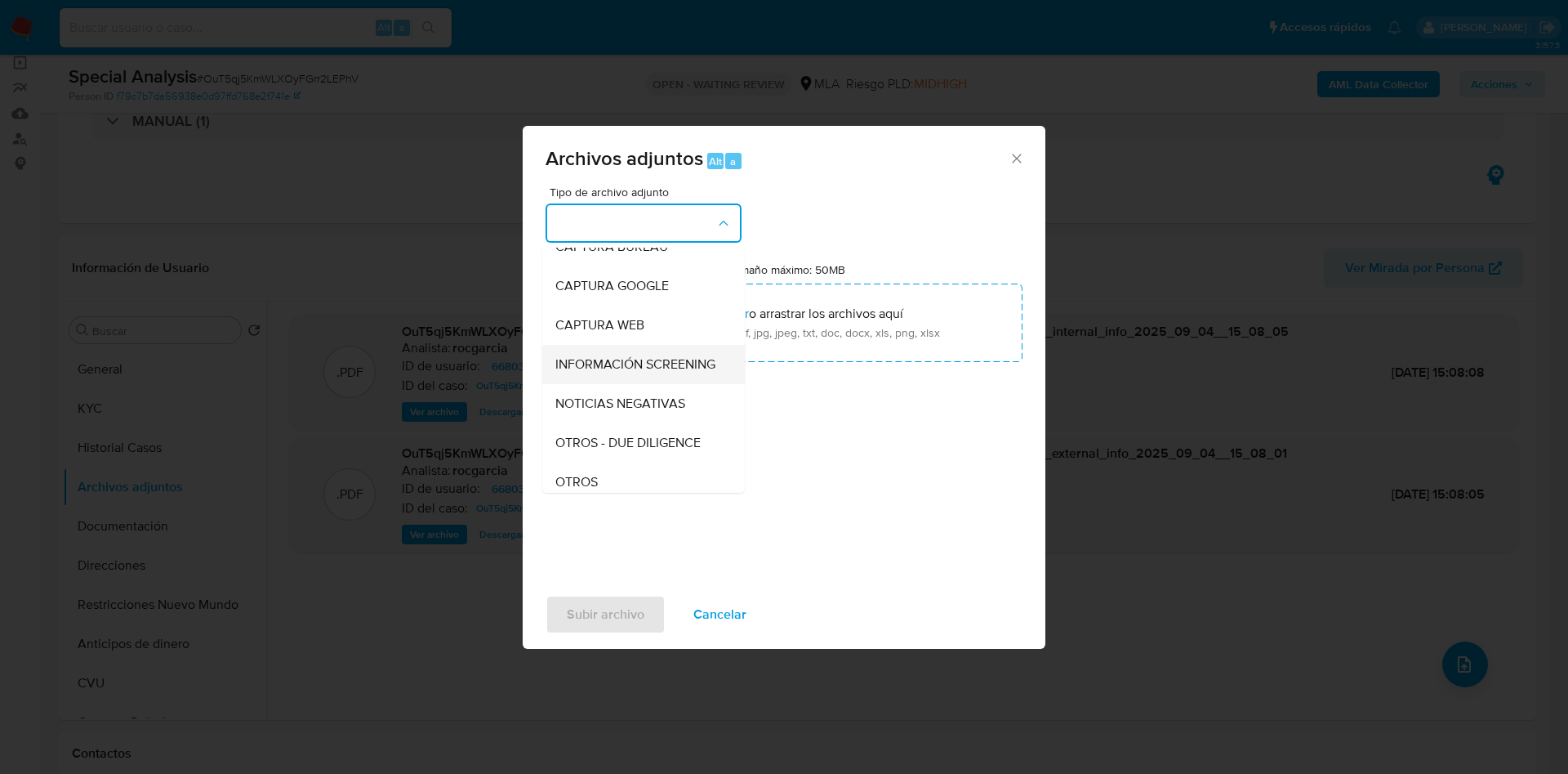
scroll to position [245, 0]
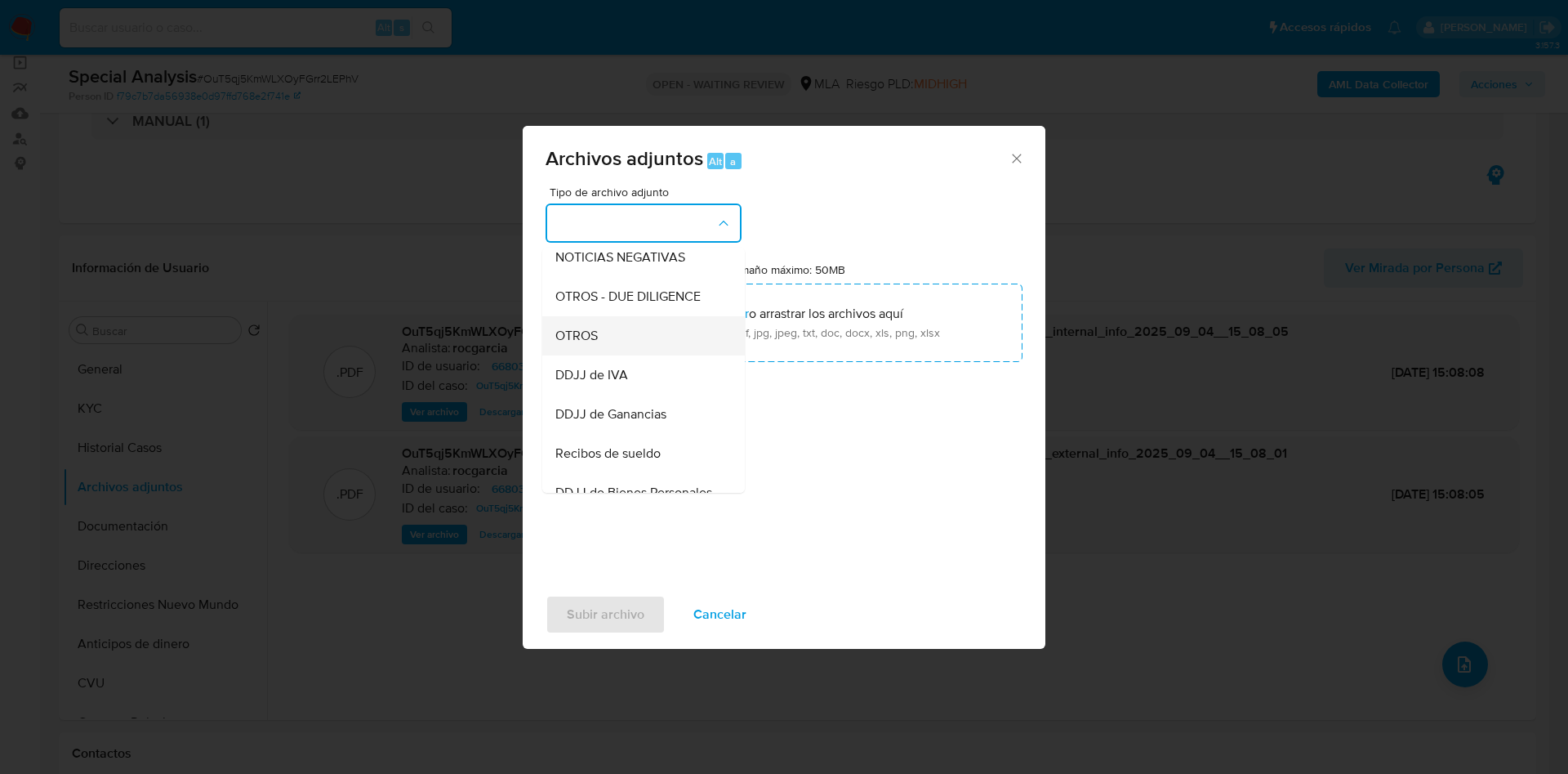
click at [636, 344] on div "OTROS" at bounding box center [638, 336] width 167 height 39
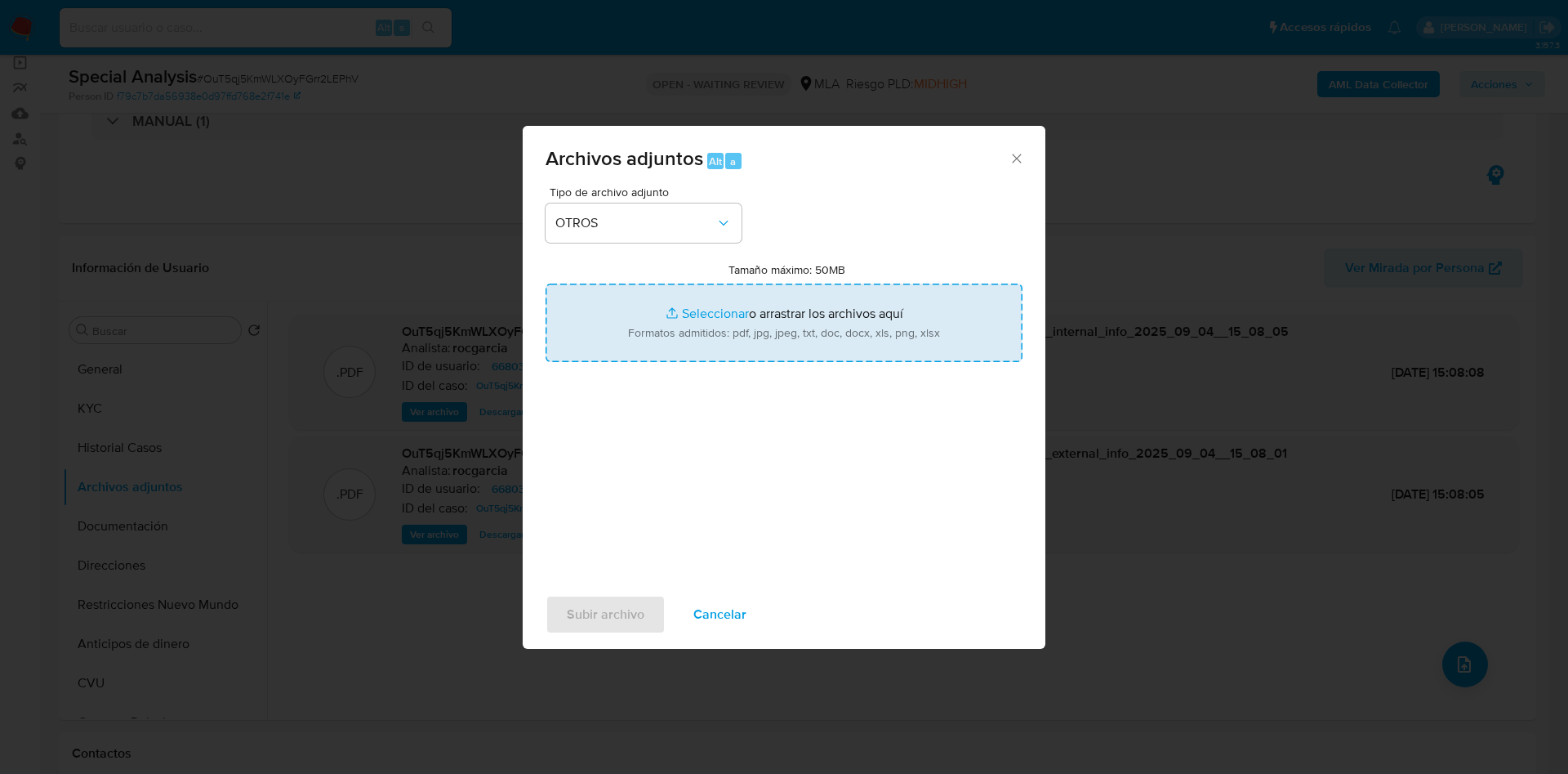
click at [682, 326] on input "Tamaño máximo: 50MB Seleccionar archivos" at bounding box center [784, 323] width 477 height 78
type input "C:\fakepath\documentación.pdf"
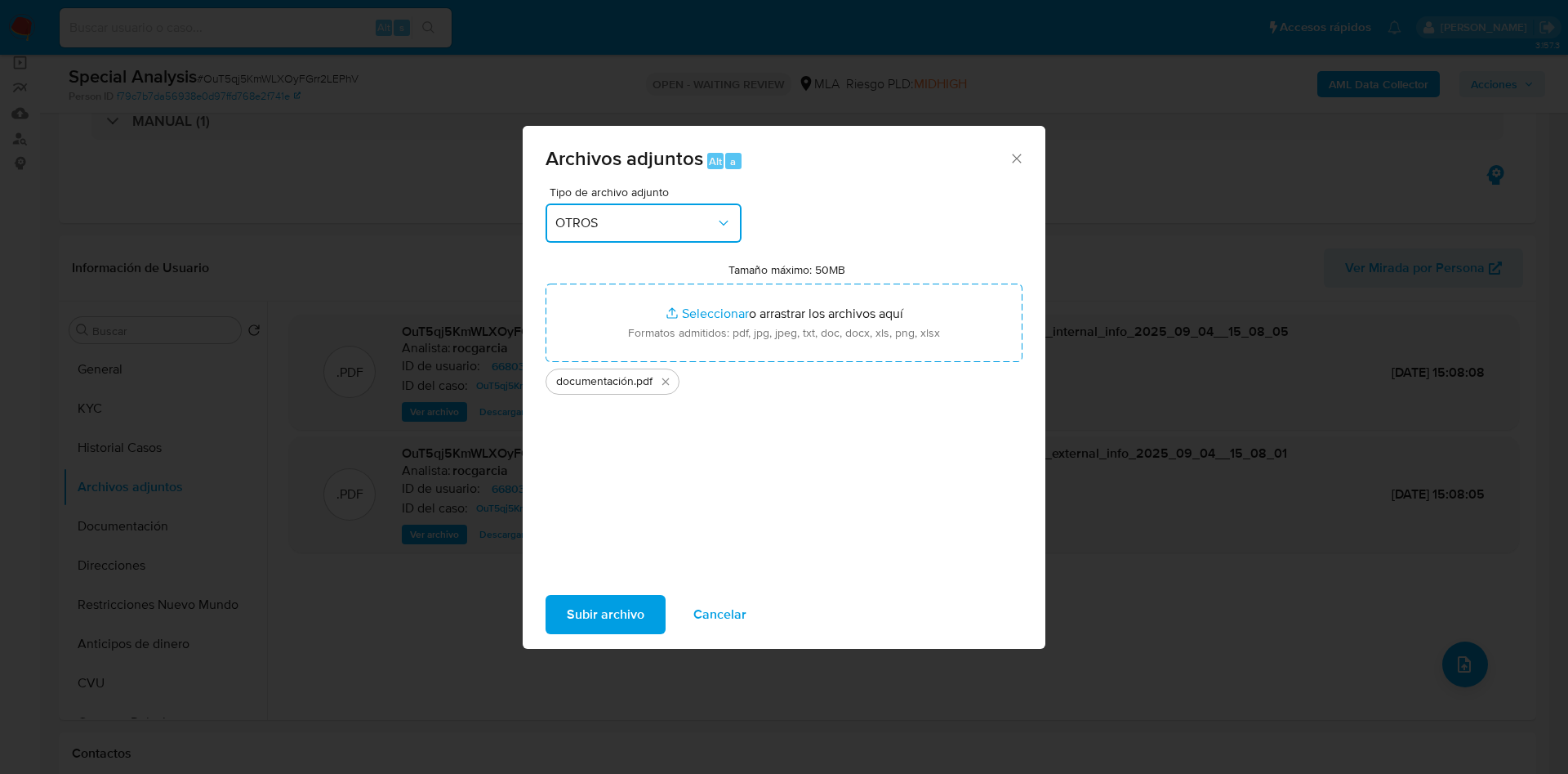
click at [622, 229] on span "OTROS" at bounding box center [636, 223] width 160 height 16
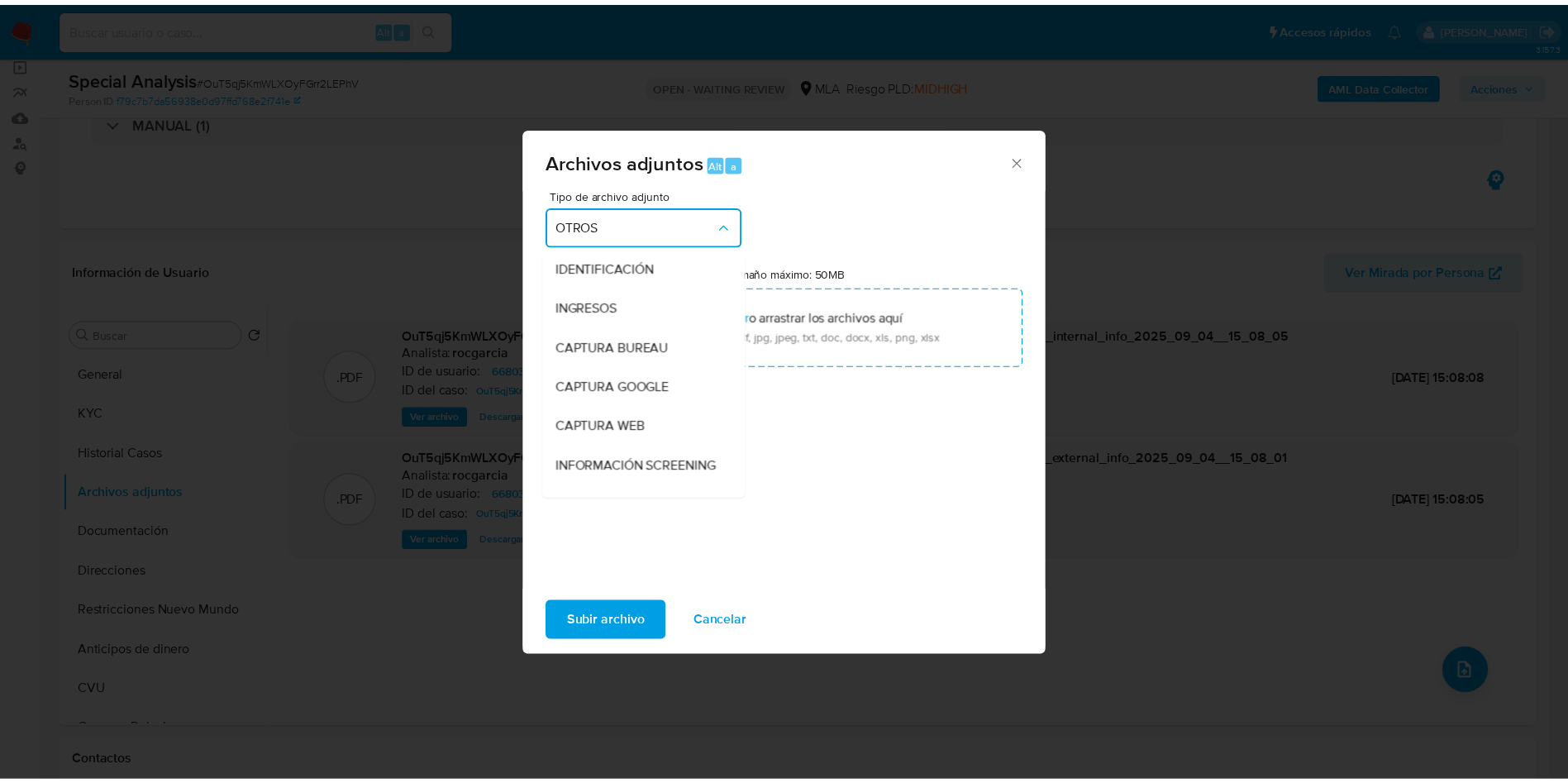
scroll to position [0, 0]
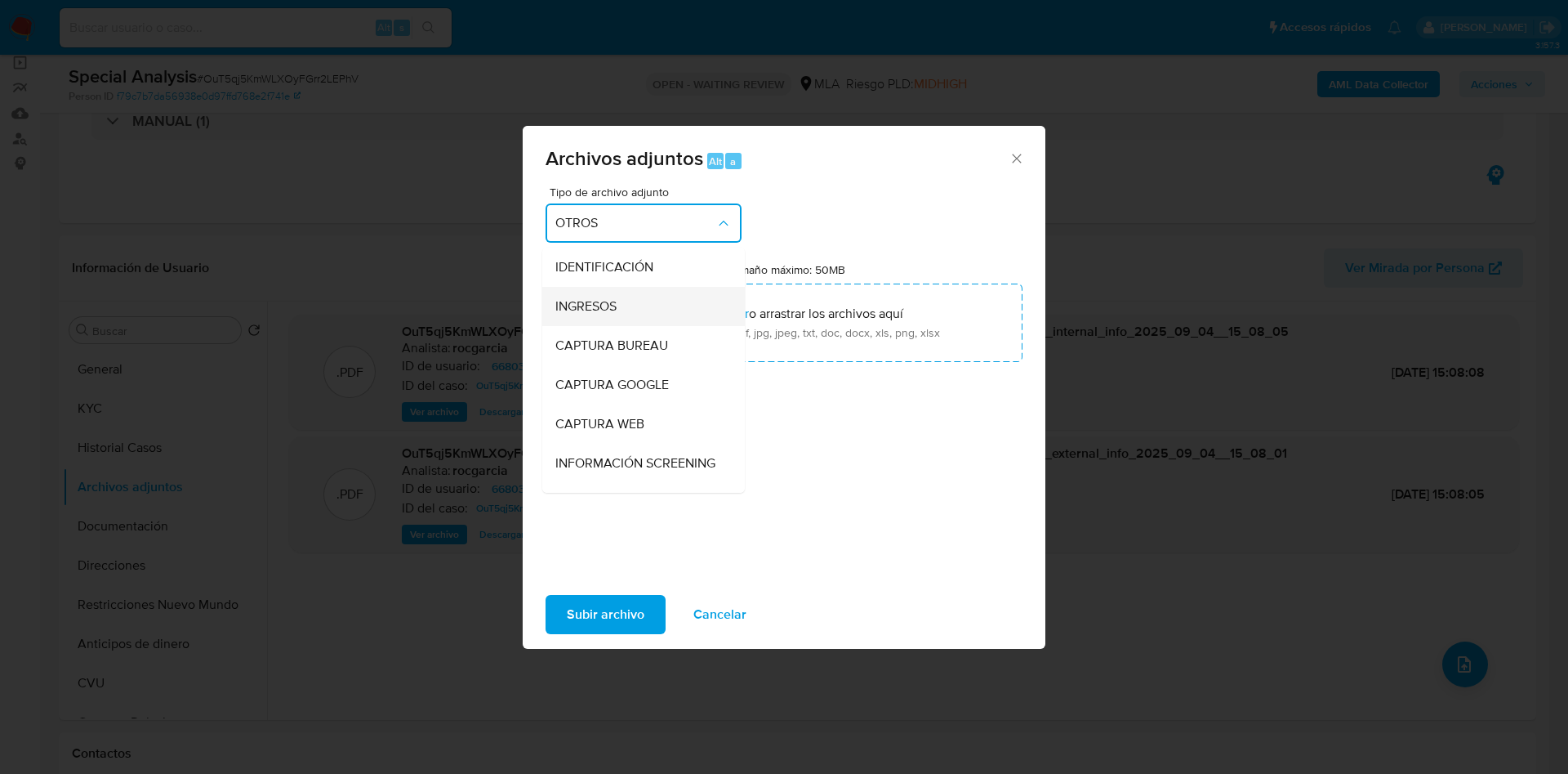
click at [640, 310] on div "INGRESOS" at bounding box center [638, 307] width 167 height 39
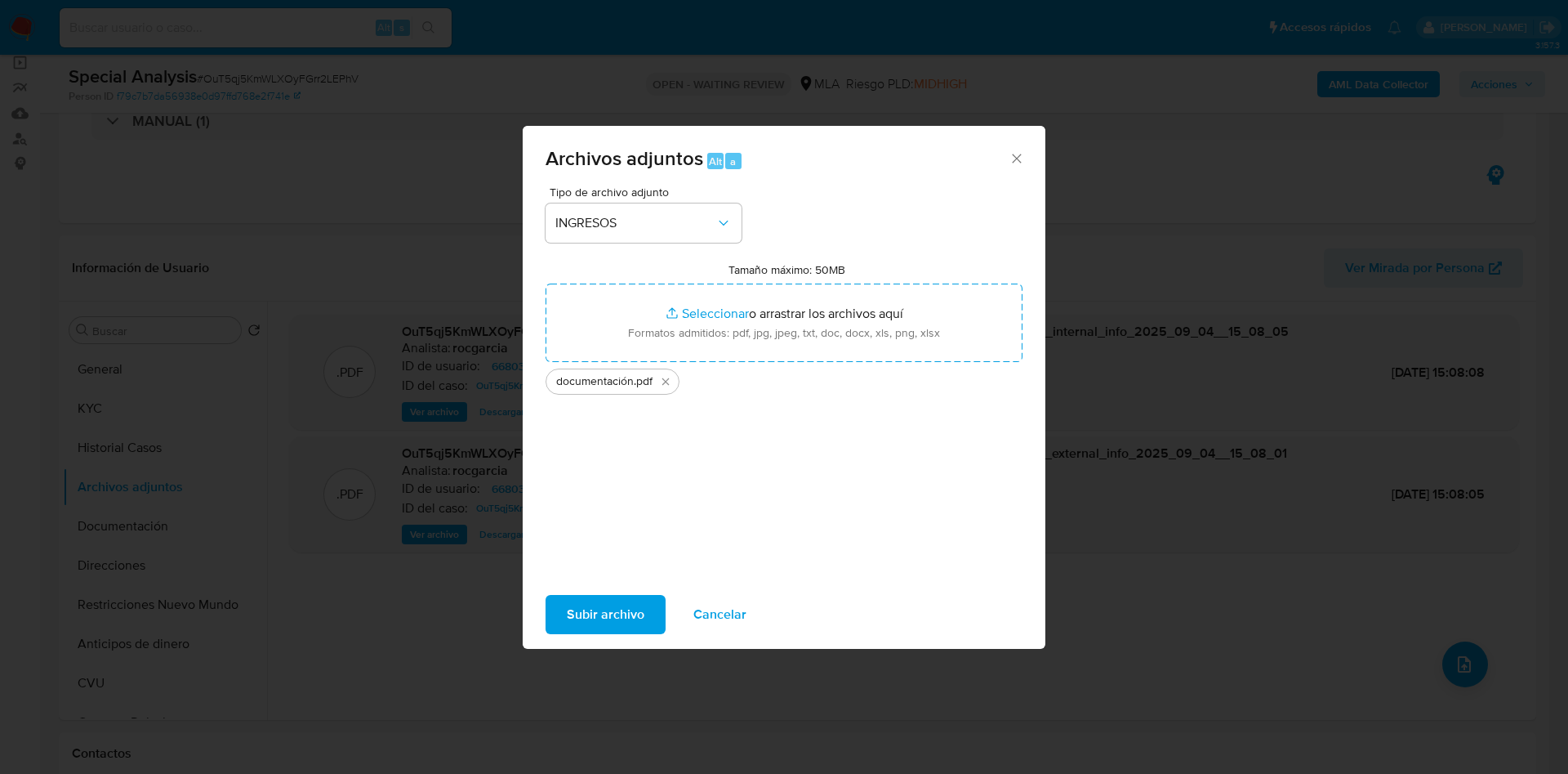
click at [617, 625] on span "Subir archivo" at bounding box center [605, 614] width 78 height 36
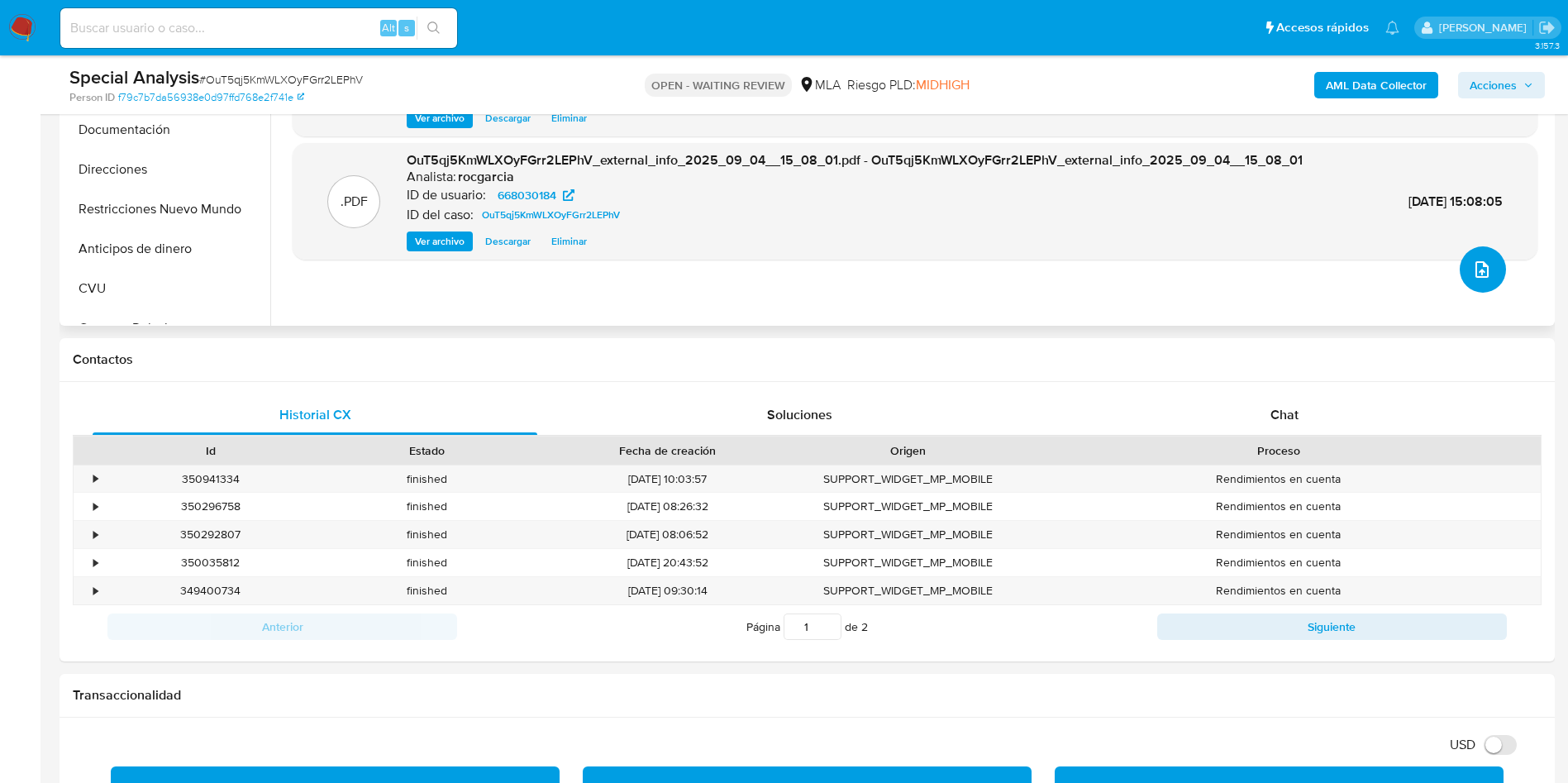
scroll to position [496, 0]
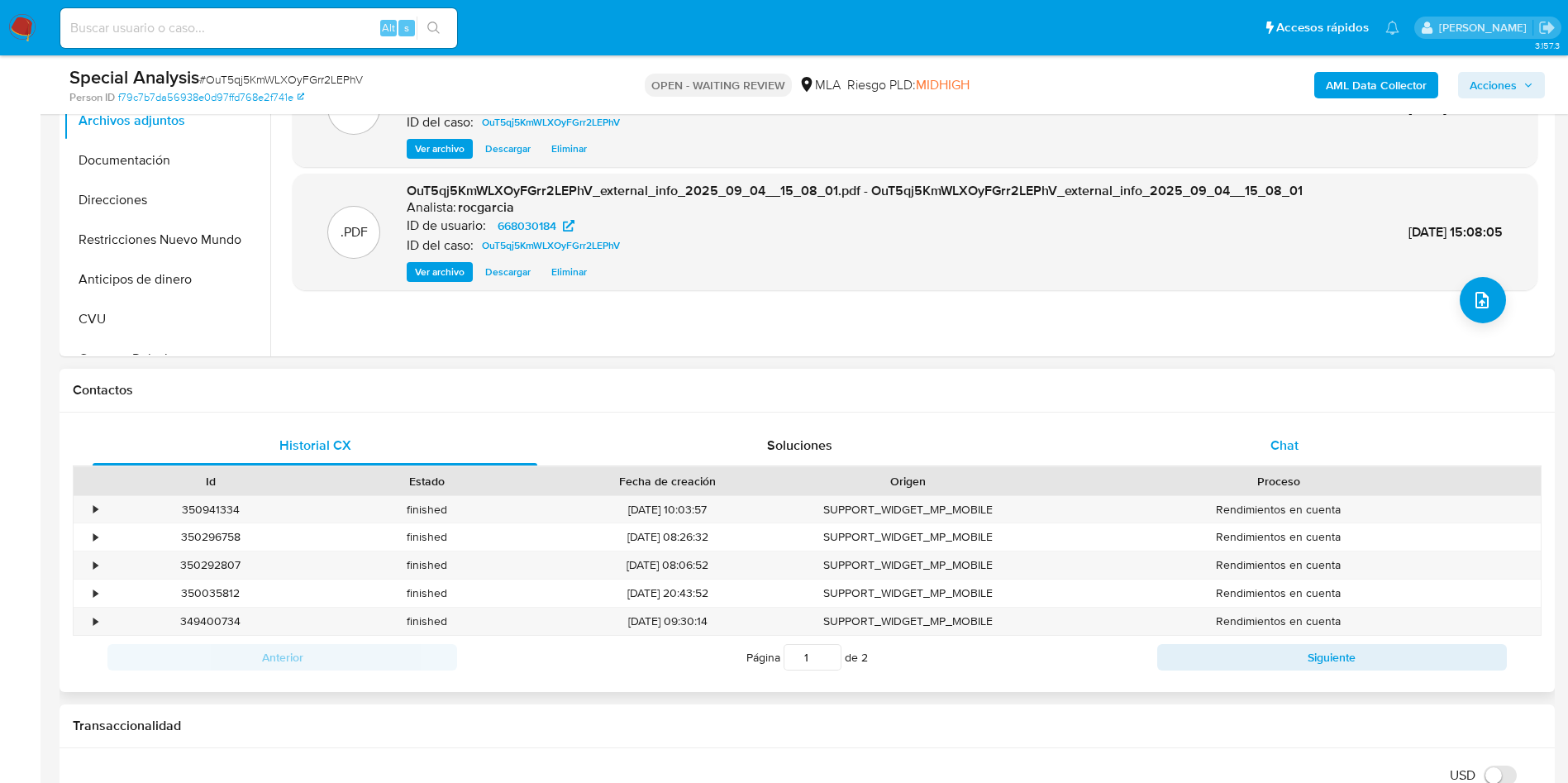
click at [1288, 448] on span "Chat" at bounding box center [1284, 445] width 28 height 19
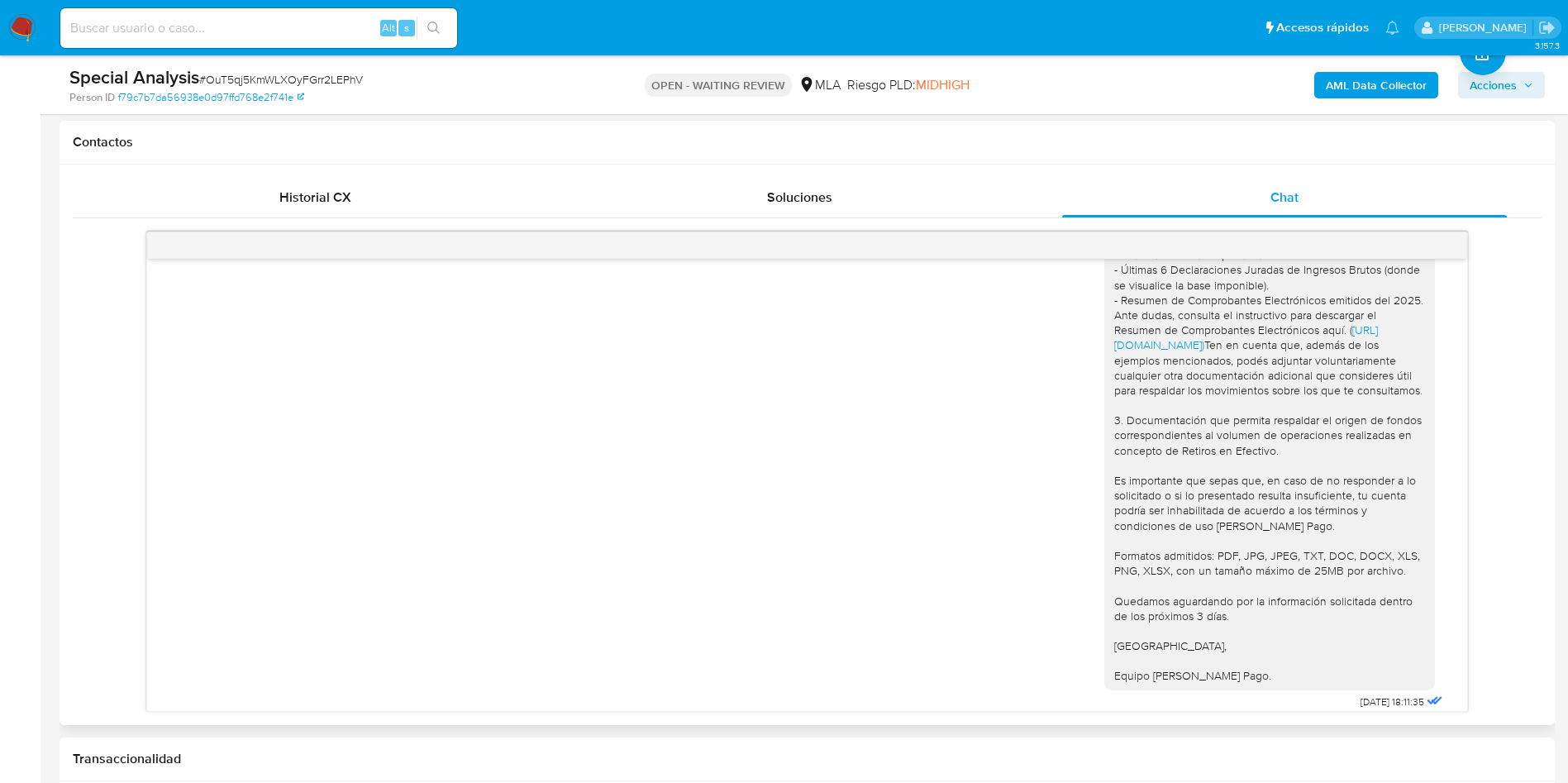
scroll to position [372, 0]
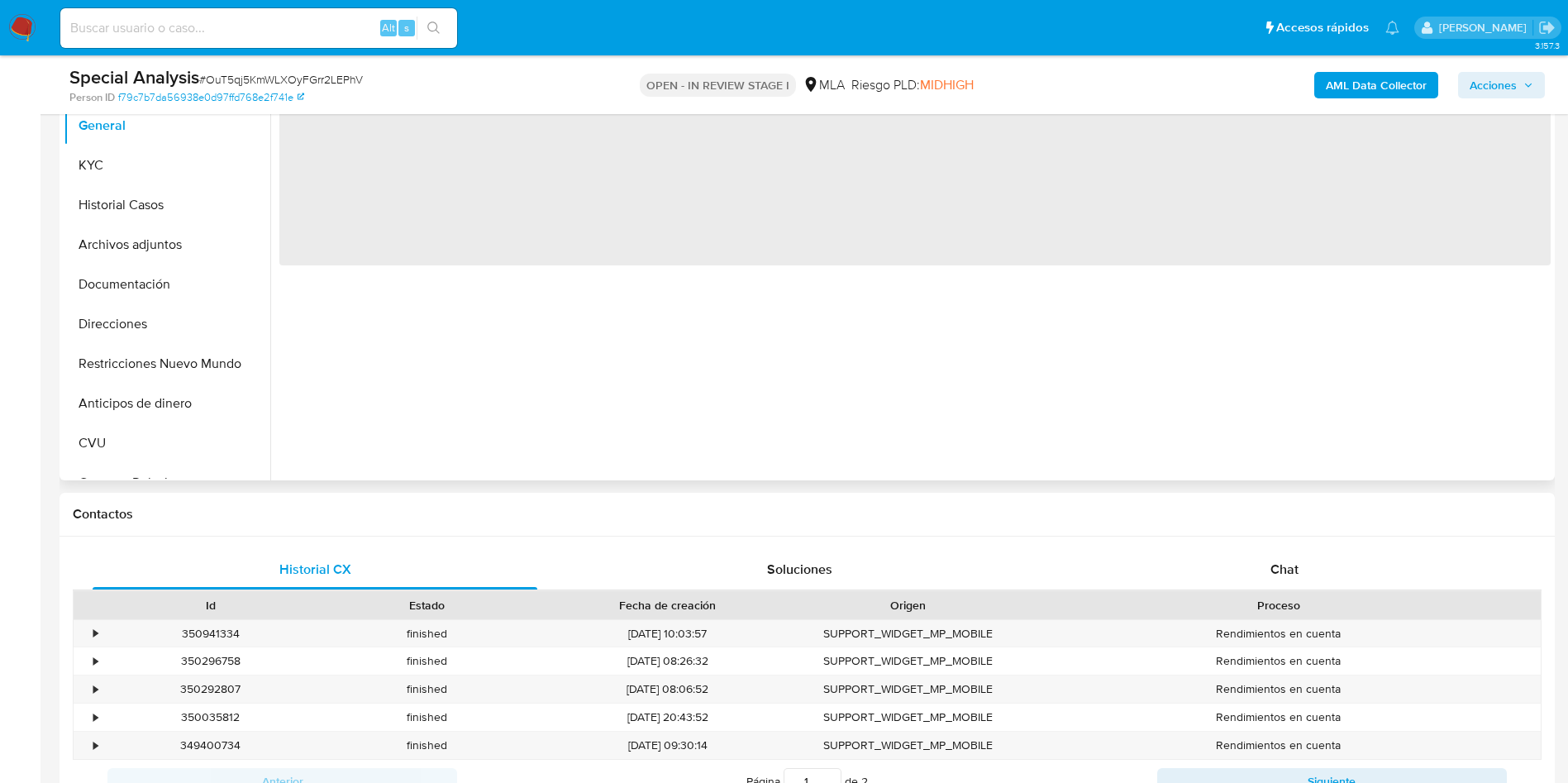
scroll to position [620, 0]
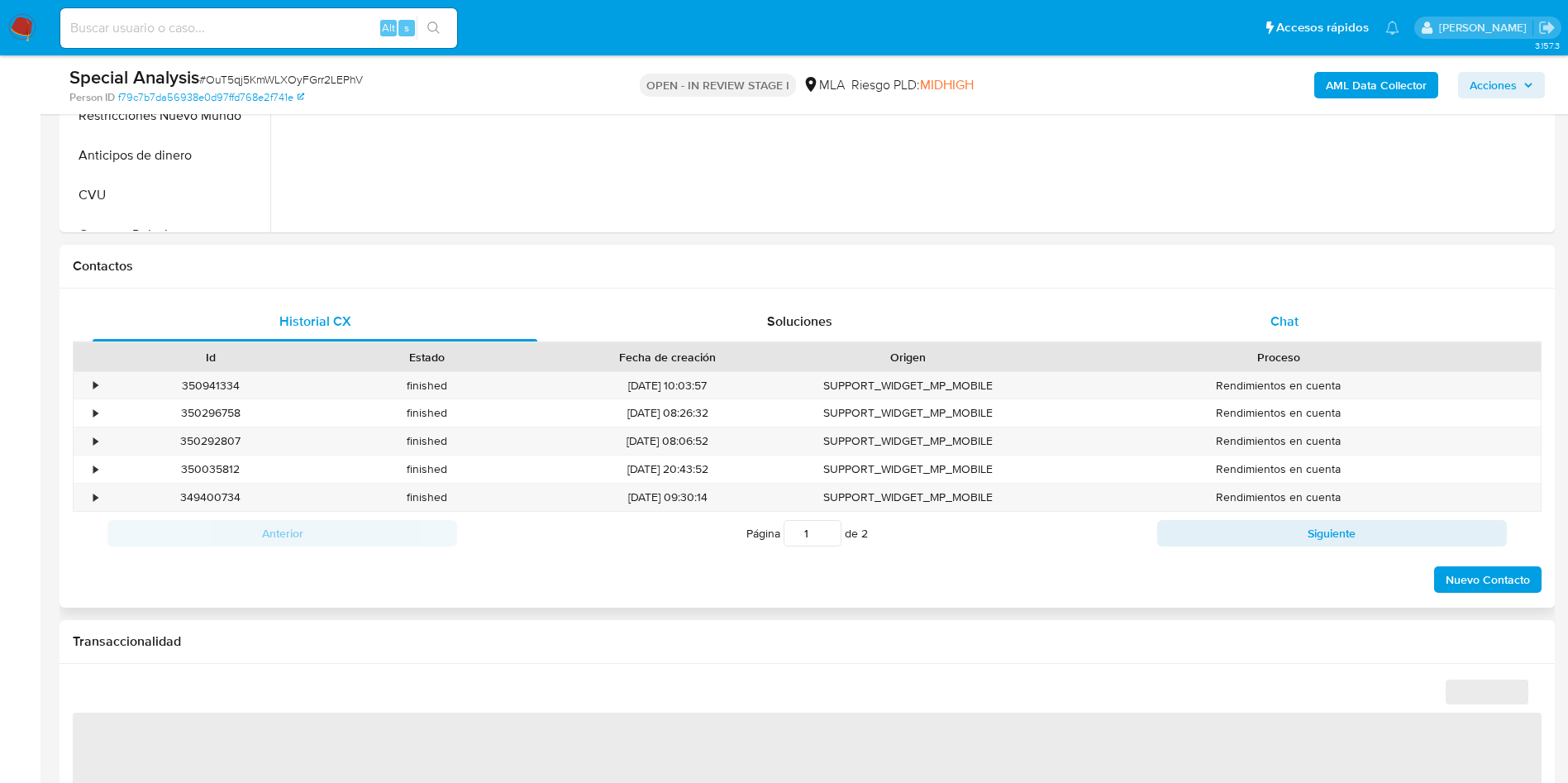
click at [1298, 328] on div "Chat" at bounding box center [1284, 321] width 445 height 40
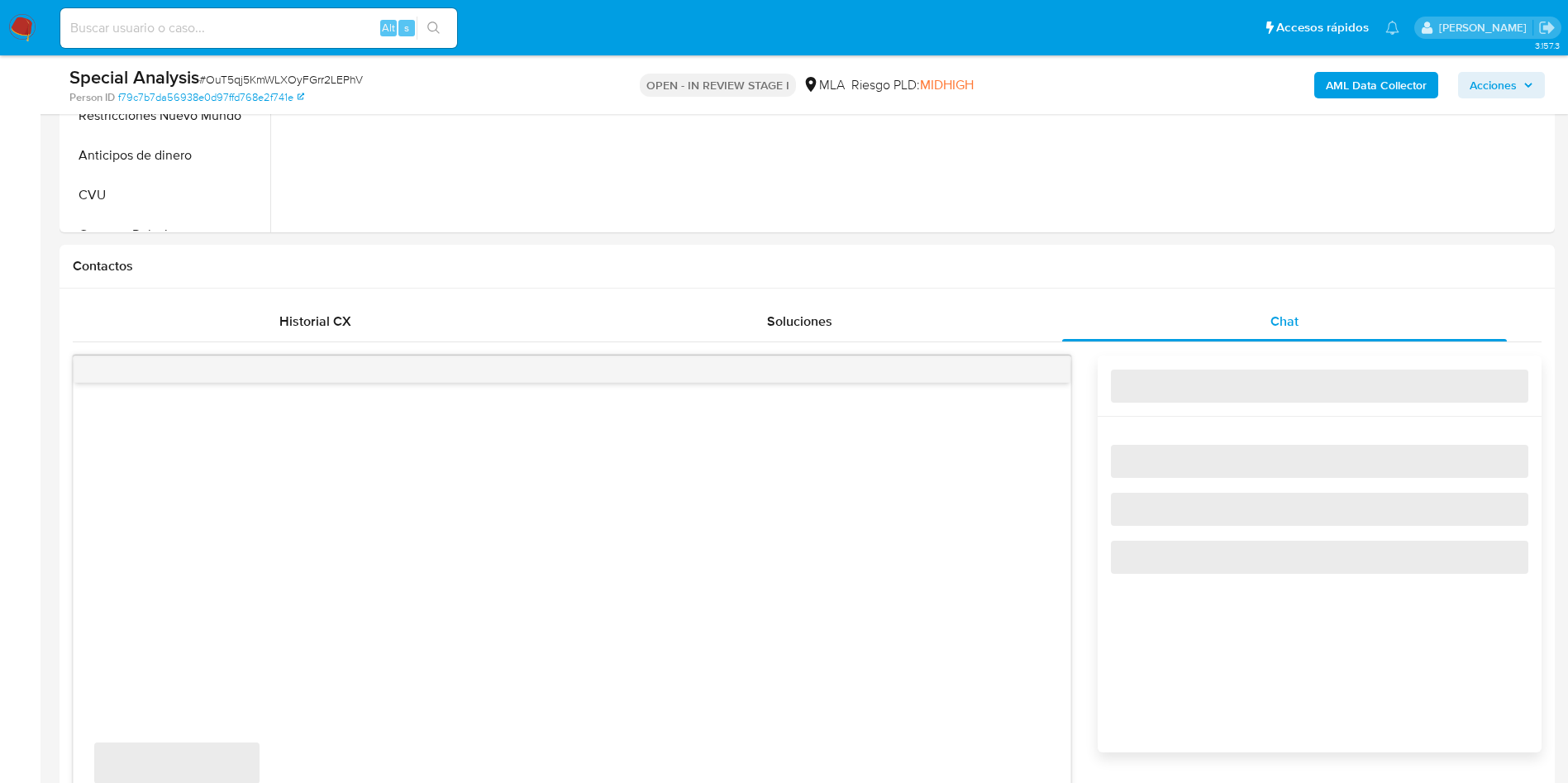
select select "10"
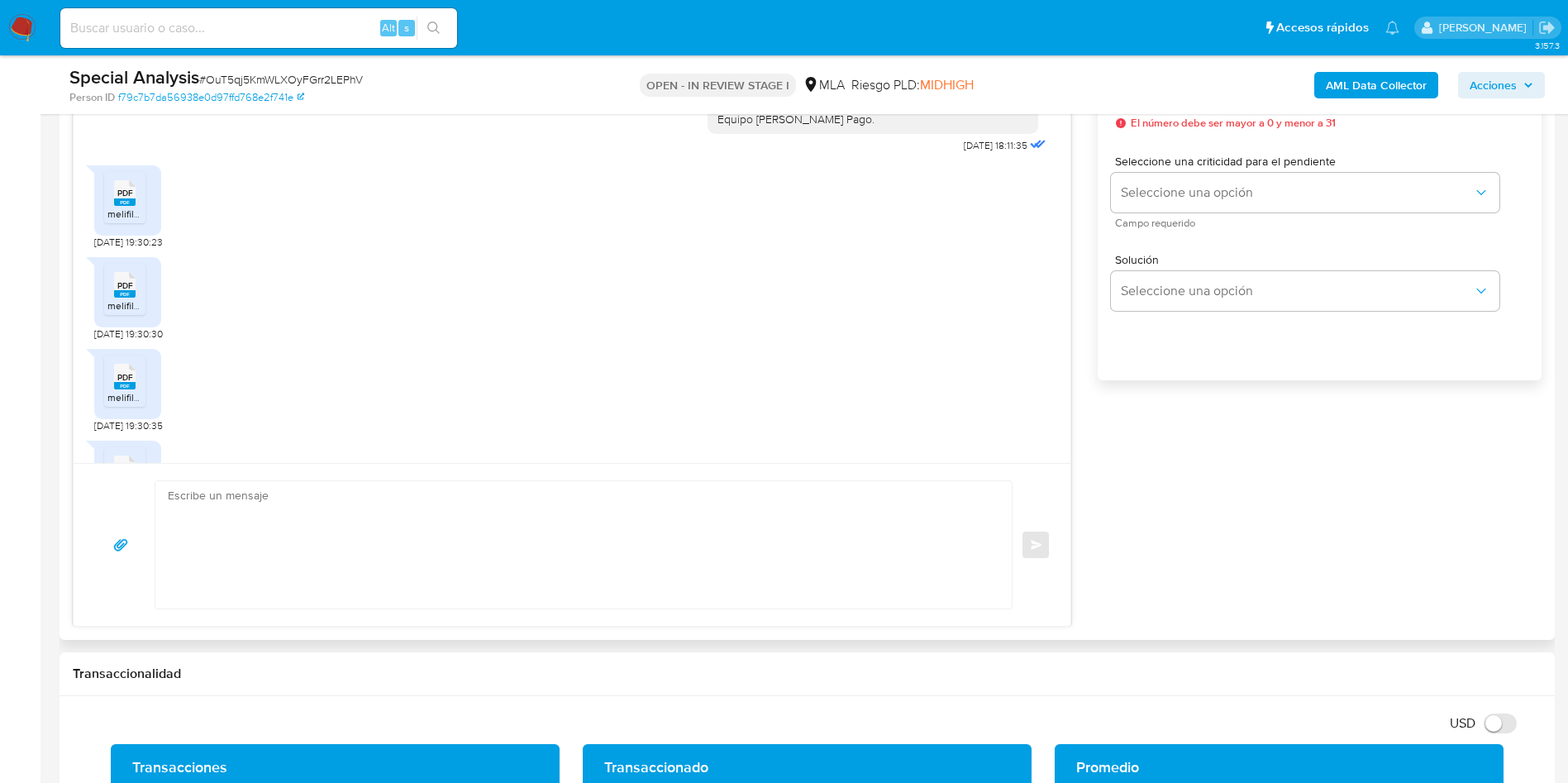
scroll to position [763, 0]
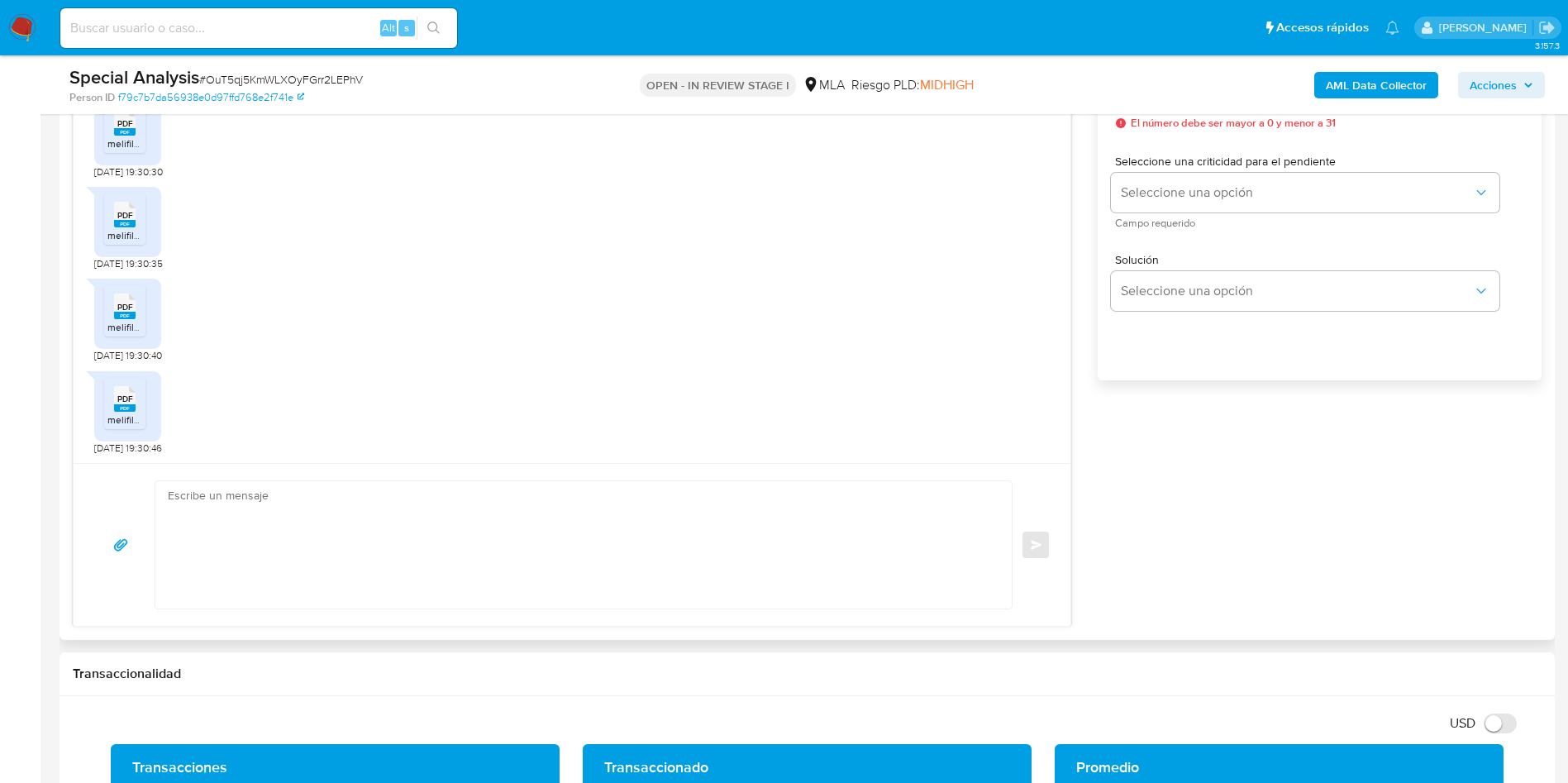
click at [431, 498] on textarea at bounding box center [579, 544] width 824 height 127
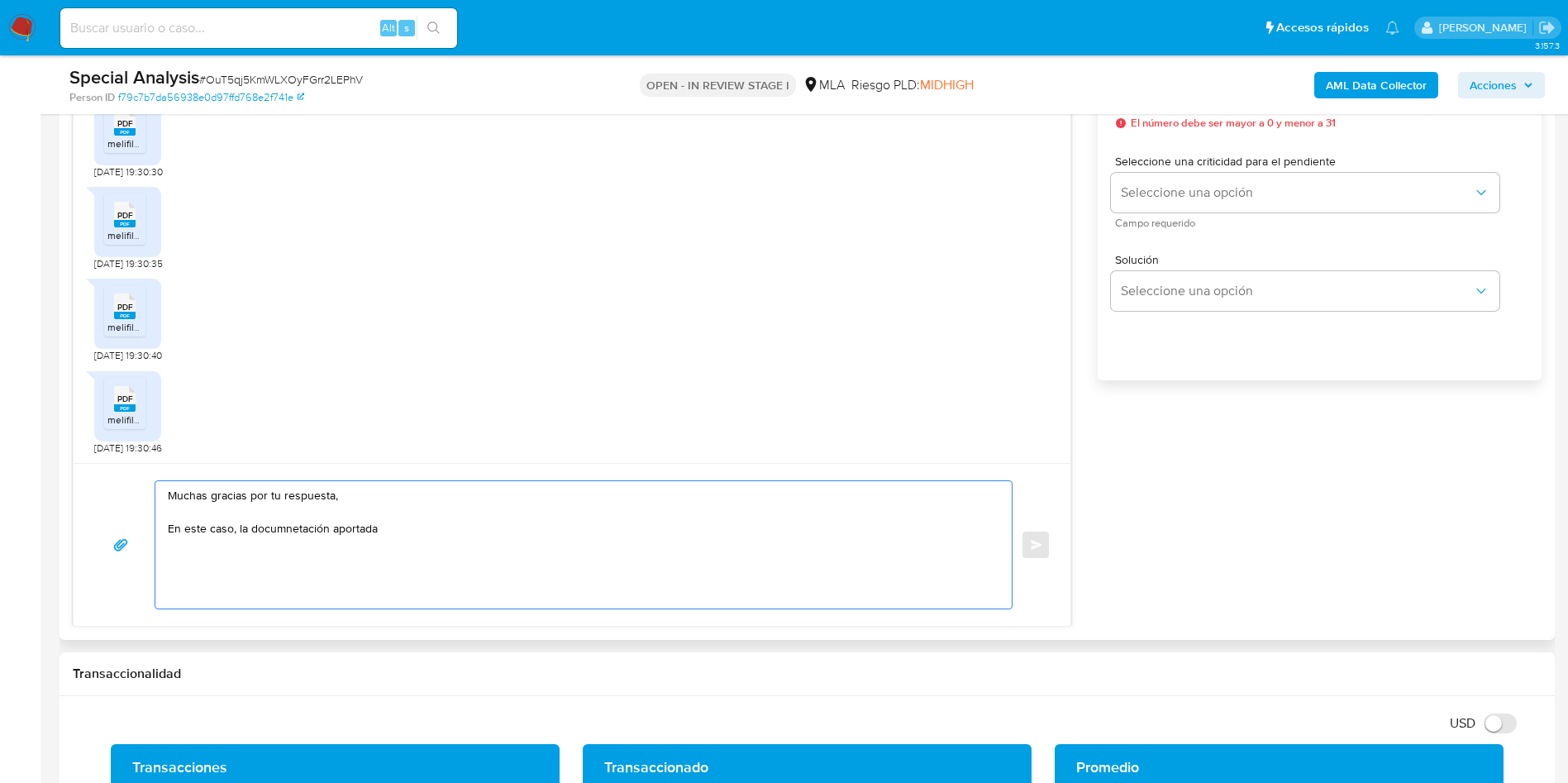
click at [269, 529] on textarea "Muchas gracias por tu respuesta, En este caso, la documnetación aportada" at bounding box center [579, 544] width 824 height 127
click at [0, 0] on lt-span "docum en tación" at bounding box center [0, 0] width 0 height 0
drag, startPoint x: 438, startPoint y: 508, endPoint x: 429, endPoint y: 517, distance: 12.7
click at [438, 508] on textarea "Muchas gracias por tu respuesta, En este caso, la documentación aportada" at bounding box center [579, 544] width 824 height 127
click at [429, 525] on textarea "Muchas gracias por tu respuesta, En este caso, la documentación aportada" at bounding box center [579, 544] width 824 height 127
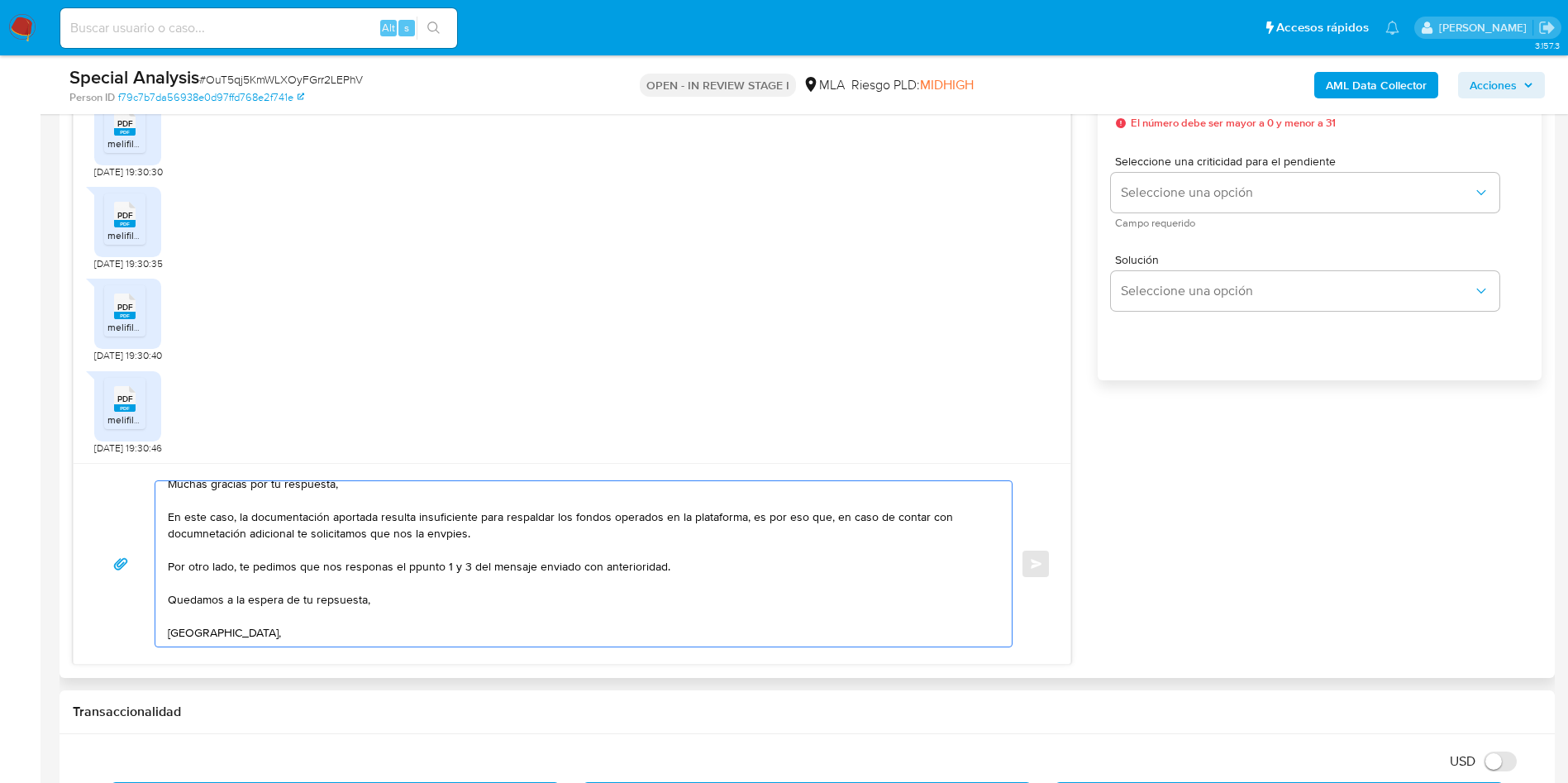
scroll to position [39, 0]
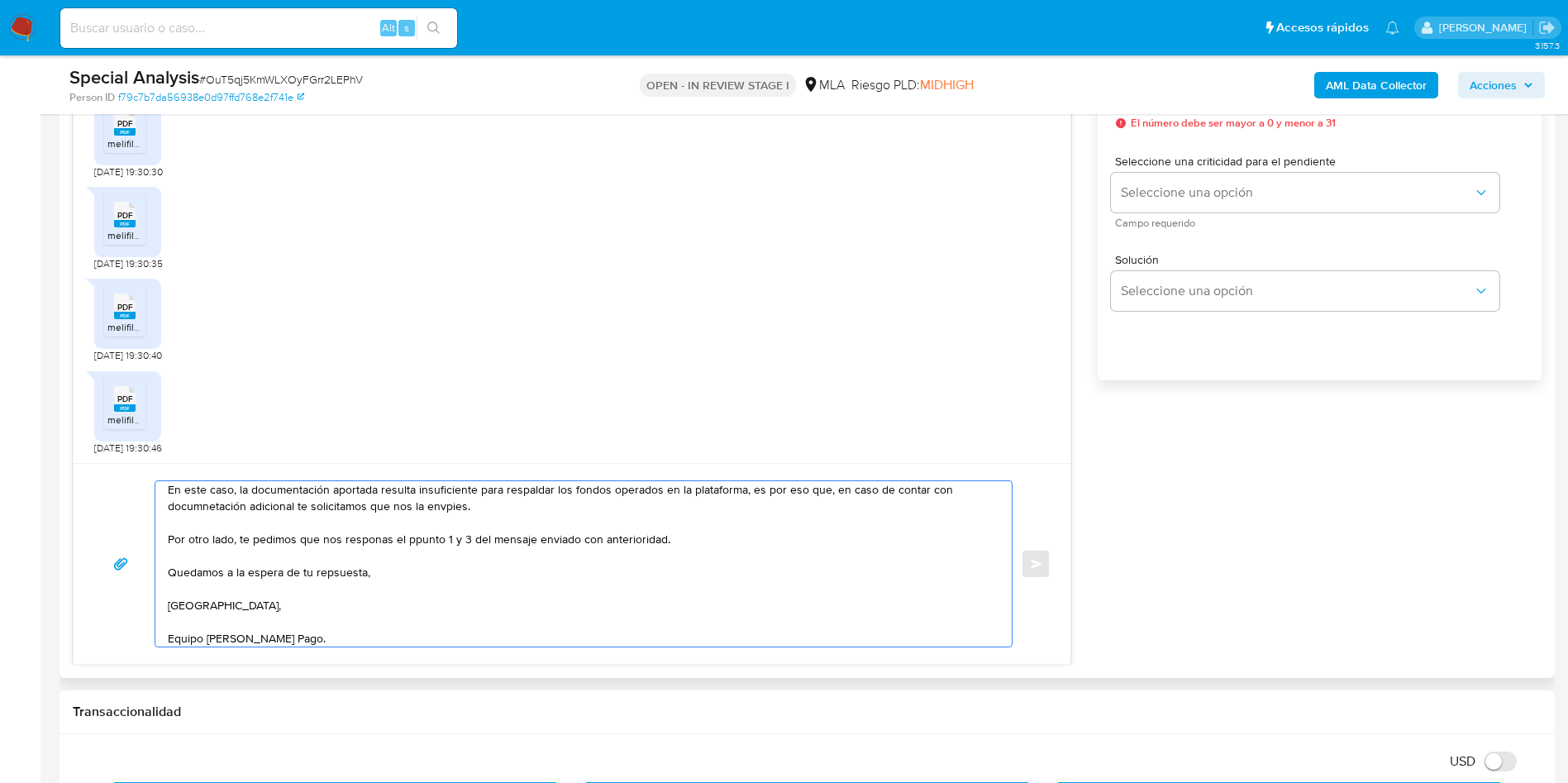
click at [214, 511] on textarea "Muchas gracias por tu respuesta, En este caso, la documentación aportada result…" at bounding box center [579, 563] width 824 height 165
click at [0, 0] on lt-div "docum en tación Descartar" at bounding box center [0, 0] width 0 height 0
click at [0, 0] on lt-span "docum en tación" at bounding box center [0, 0] width 0 height 0
click at [272, 508] on textarea "Muchas gracias por tu respuesta, En este caso, la documentación aportada result…" at bounding box center [579, 563] width 824 height 165
click at [284, 515] on textarea "Muchas gracias por tu respuesta, En este caso, la documentación aportada result…" at bounding box center [579, 563] width 824 height 165
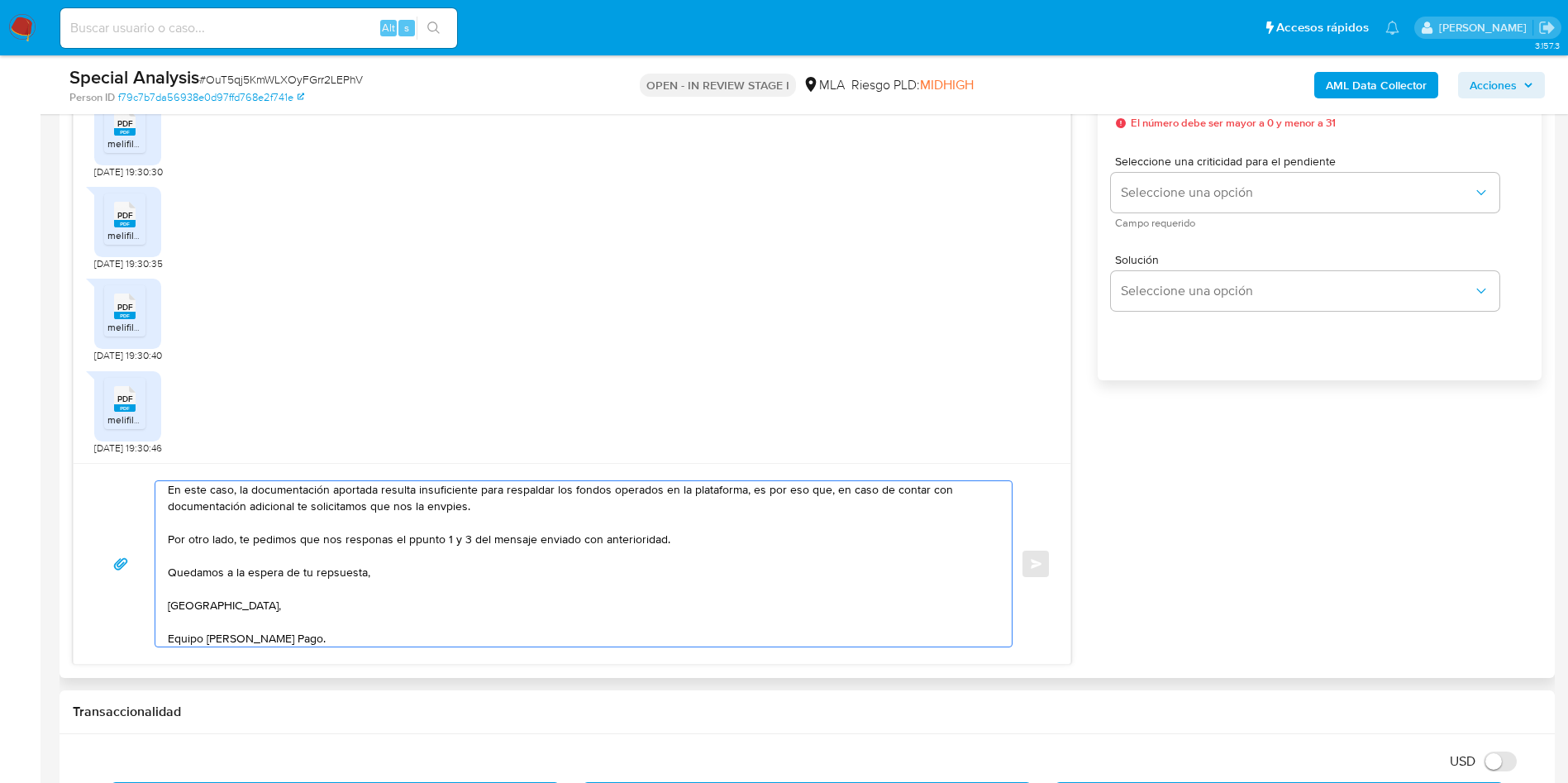
click at [262, 503] on textarea "Muchas gracias por tu respuesta, En este caso, la documentación aportada result…" at bounding box center [579, 563] width 824 height 165
click at [0, 0] on lt-span "adicional ," at bounding box center [0, 0] width 0 height 0
click at [449, 510] on textarea "Muchas gracias por tu respuesta, En este caso, la documentación aportada result…" at bounding box center [579, 563] width 824 height 165
click at [431, 506] on textarea "Muchas gracias por tu respuesta, En este caso, la documentación aportada result…" at bounding box center [579, 563] width 824 height 165
click at [0, 0] on lt-span "env í es" at bounding box center [0, 0] width 0 height 0
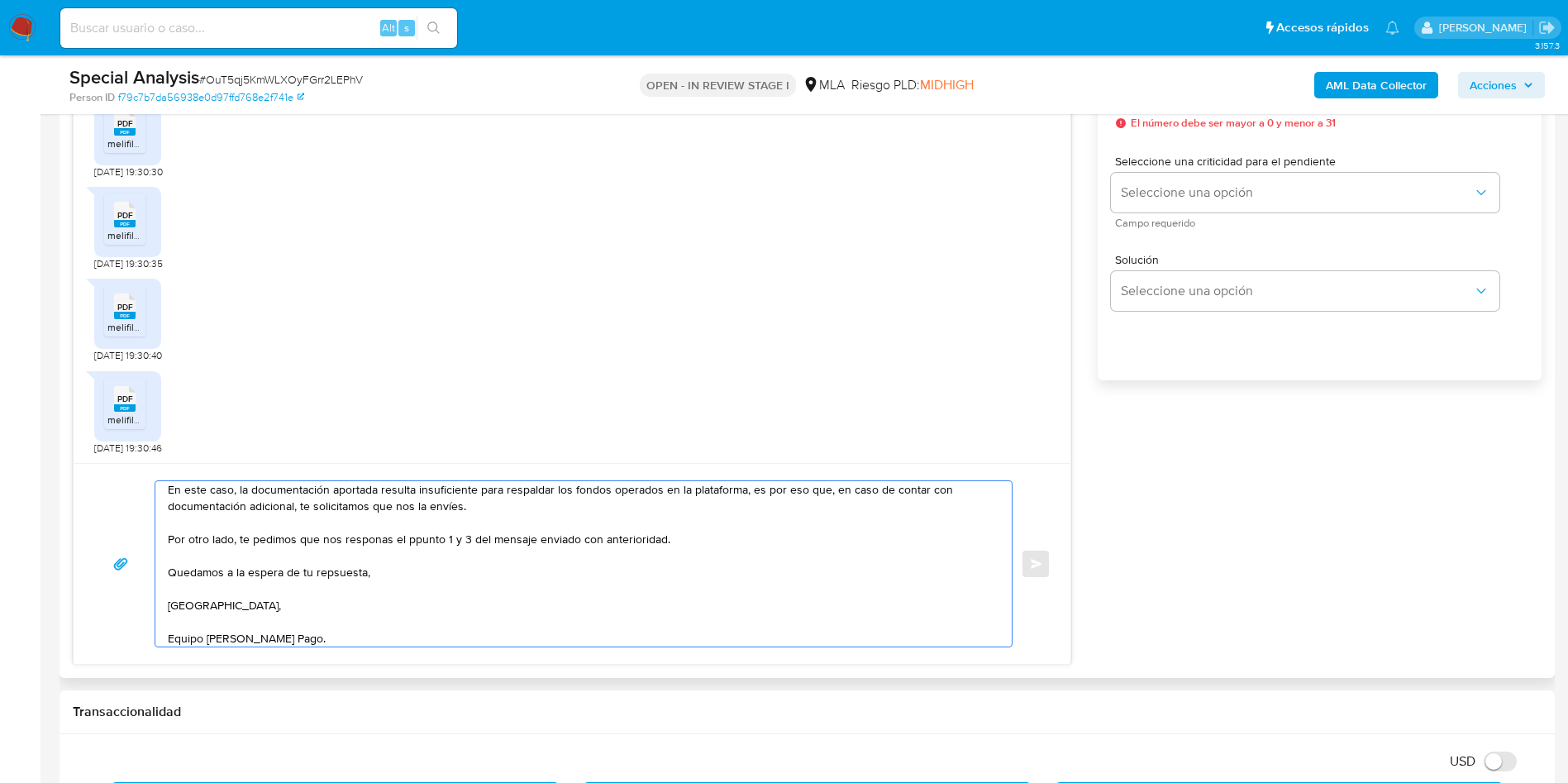
click at [372, 536] on textarea "Muchas gracias por tu respuesta, En este caso, la documentación aportada result…" at bounding box center [579, 563] width 824 height 165
click at [359, 539] on textarea "Muchas gracias por tu respuesta, En este caso, la documentación aportada result…" at bounding box center [579, 563] width 824 height 165
click at [0, 0] on lt-span "respondas" at bounding box center [0, 0] width 0 height 0
click at [431, 538] on textarea "Muchas gracias por tu respuesta, En este caso, la documentación aportada result…" at bounding box center [579, 563] width 824 height 165
click at [417, 547] on textarea "Muchas gracias por tu respuesta, En este caso, la documentación aportada result…" at bounding box center [579, 563] width 824 height 165
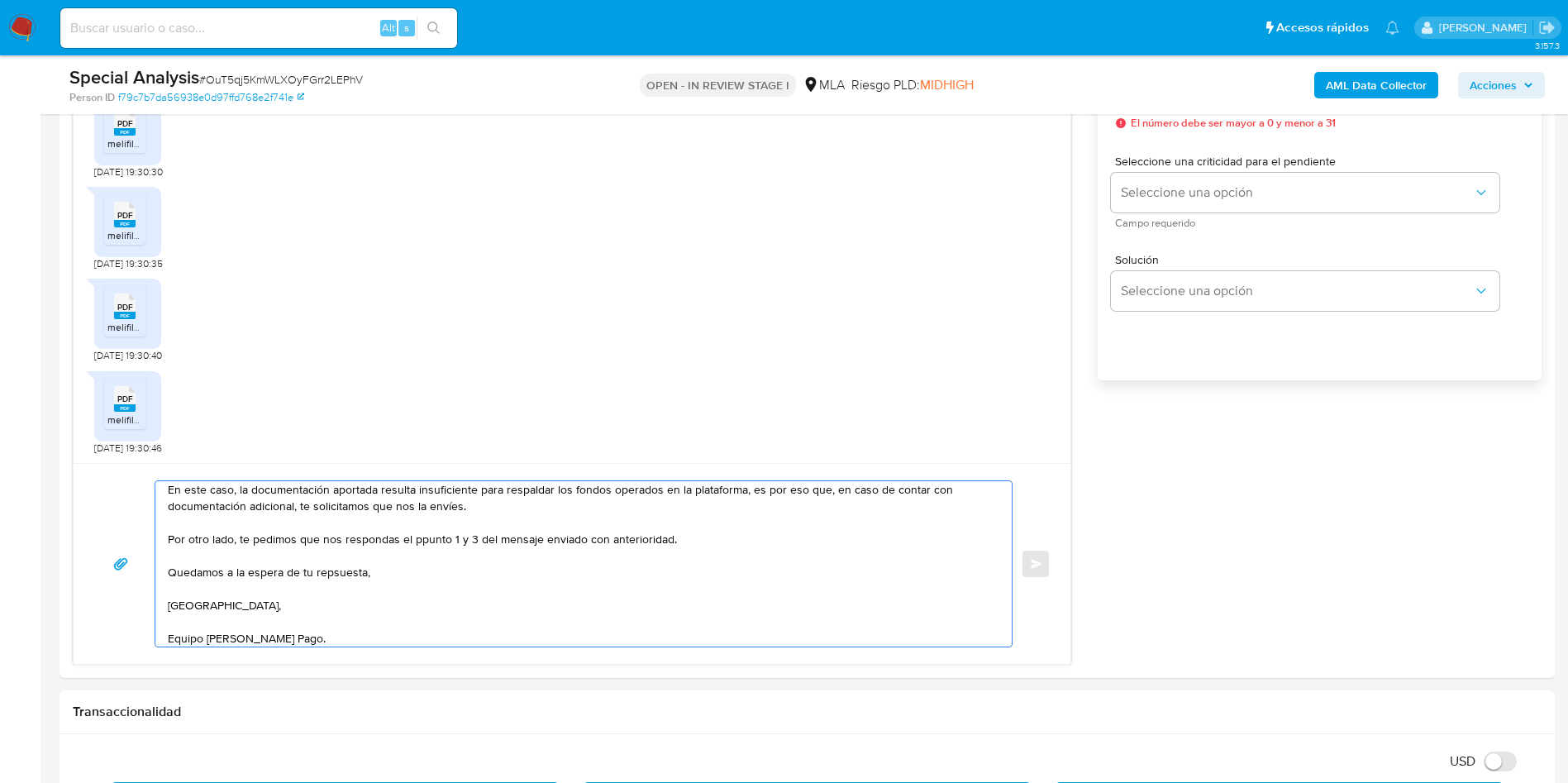
click at [0, 0] on lt-em "punto" at bounding box center [0, 0] width 0 height 0
click at [354, 573] on textarea "Muchas gracias por tu respuesta, En este caso, la documentación aportada result…" at bounding box center [579, 563] width 824 height 165
click at [328, 576] on textarea "Muchas gracias por tu respuesta, En este caso, la documentación aportada result…" at bounding box center [579, 563] width 824 height 165
click at [0, 0] on lt-span "re sp uesta" at bounding box center [0, 0] width 0 height 0
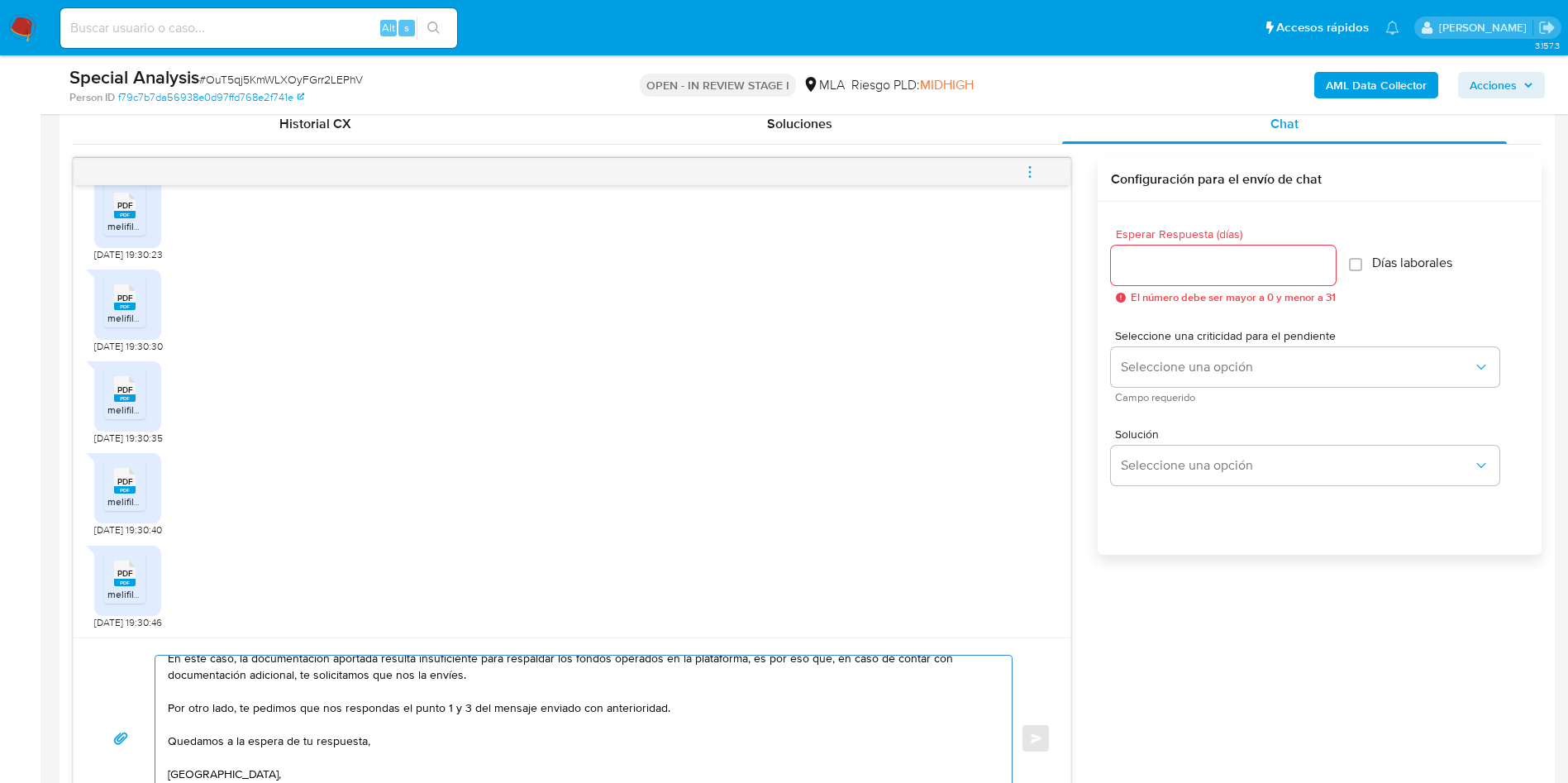
scroll to position [620, 0]
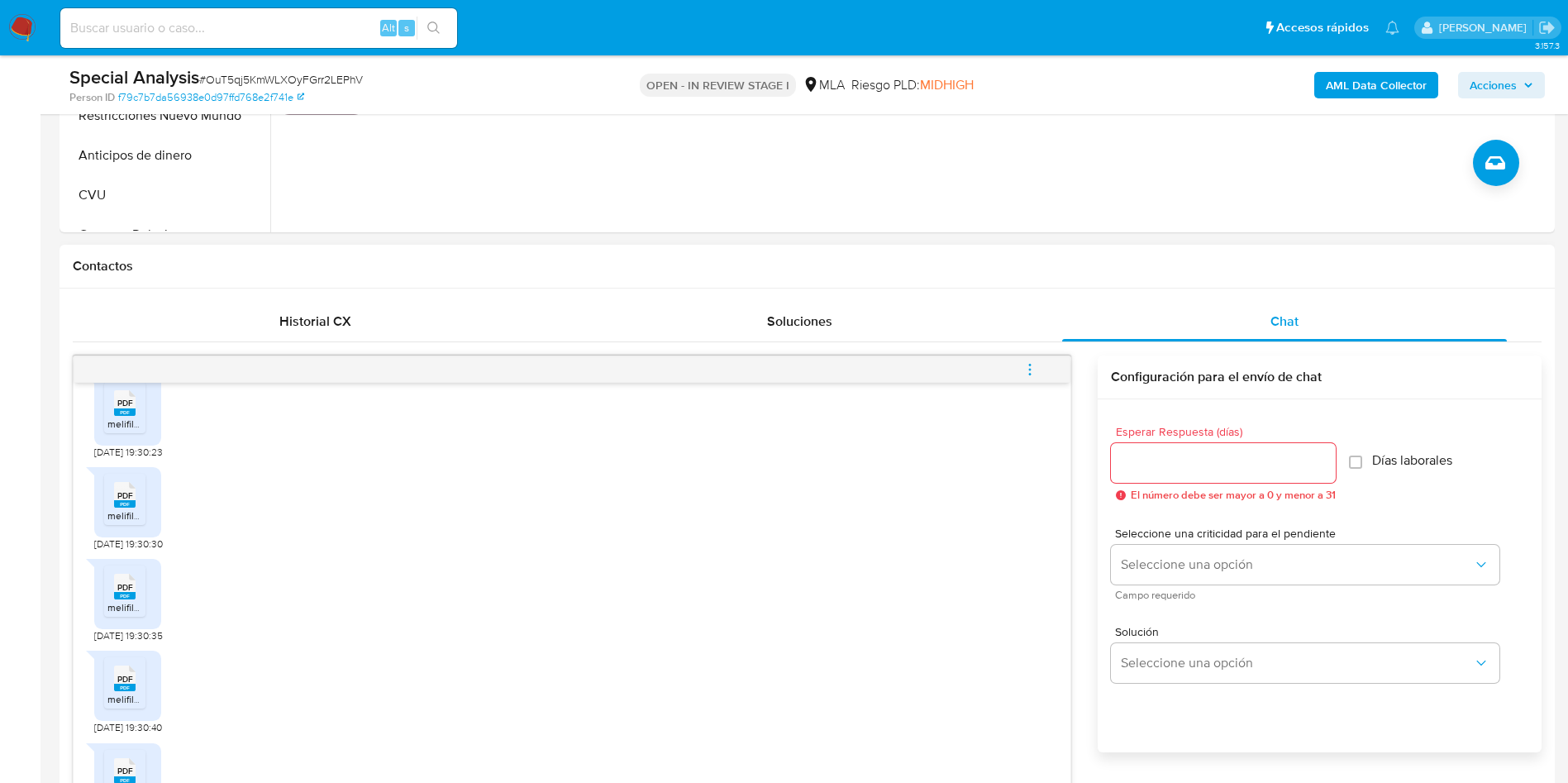
type textarea "Muchas gracias por tu respuesta, En este caso, la documentación aportada result…"
click at [1157, 466] on input "Esperar Respuesta (días)" at bounding box center [1222, 463] width 225 height 22
type input "3"
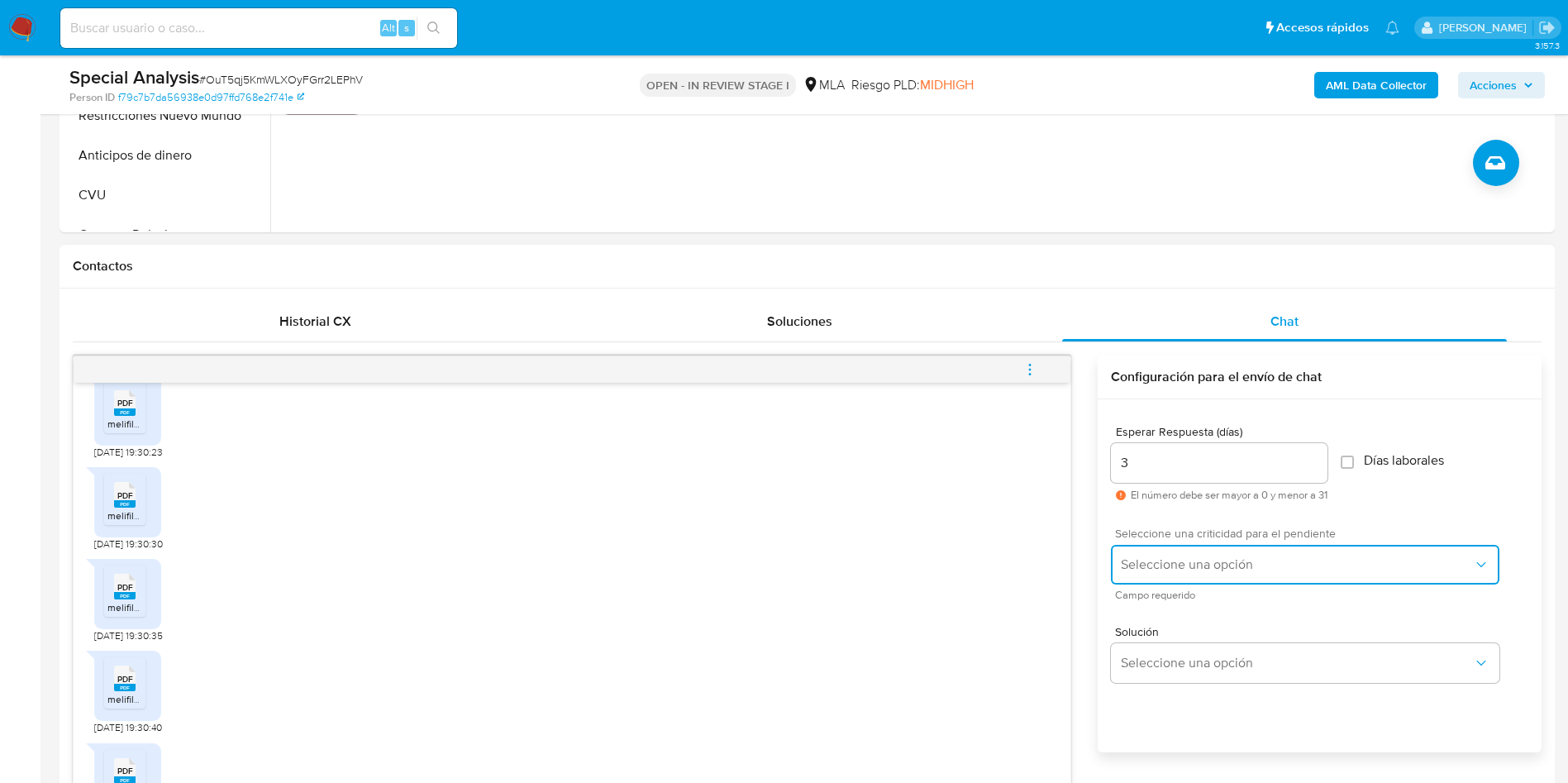
click at [1166, 559] on span "Seleccione una opción" at bounding box center [1296, 565] width 352 height 16
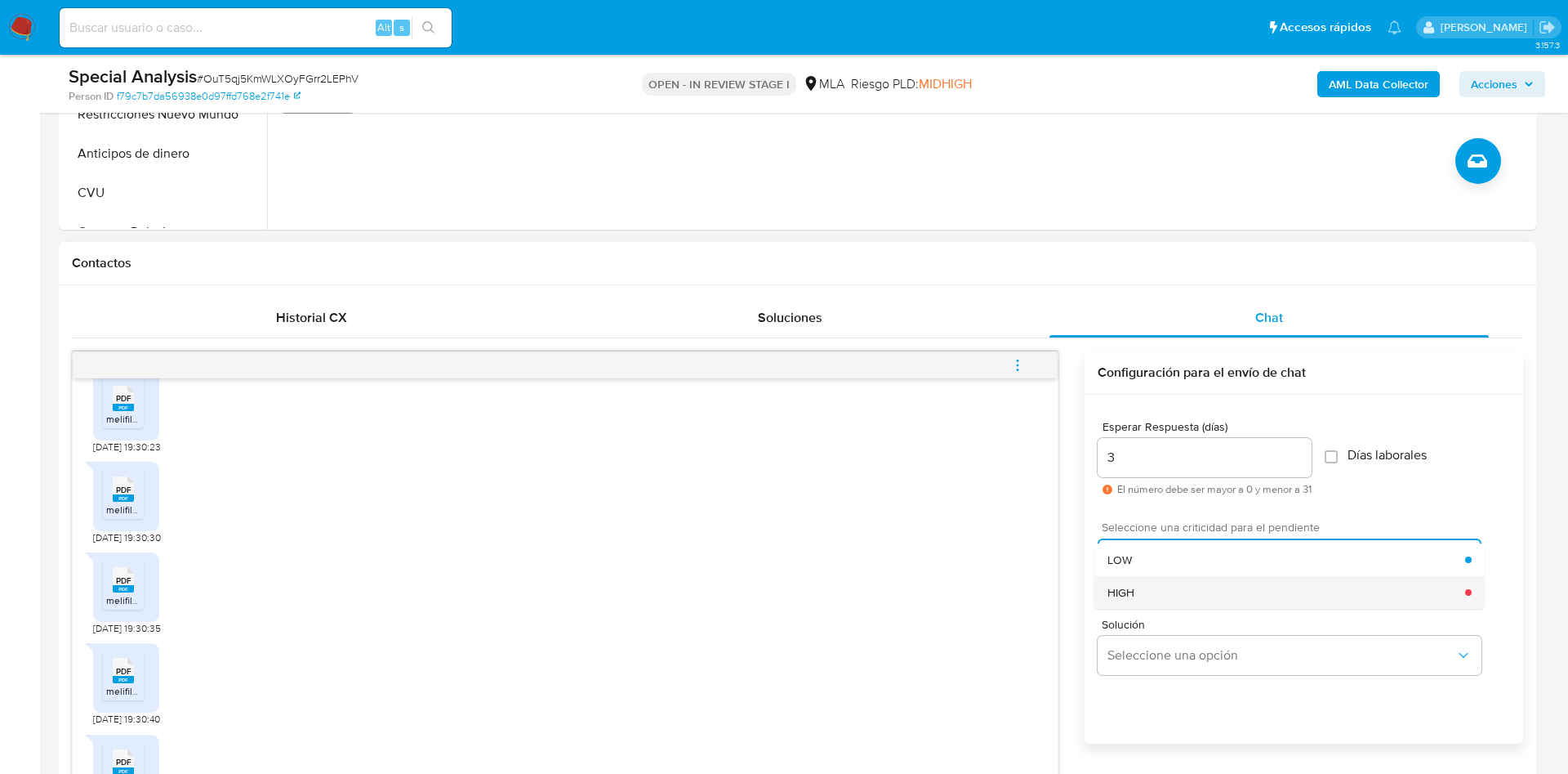
click at [1146, 583] on div "HIGH" at bounding box center [1285, 592] width 357 height 33
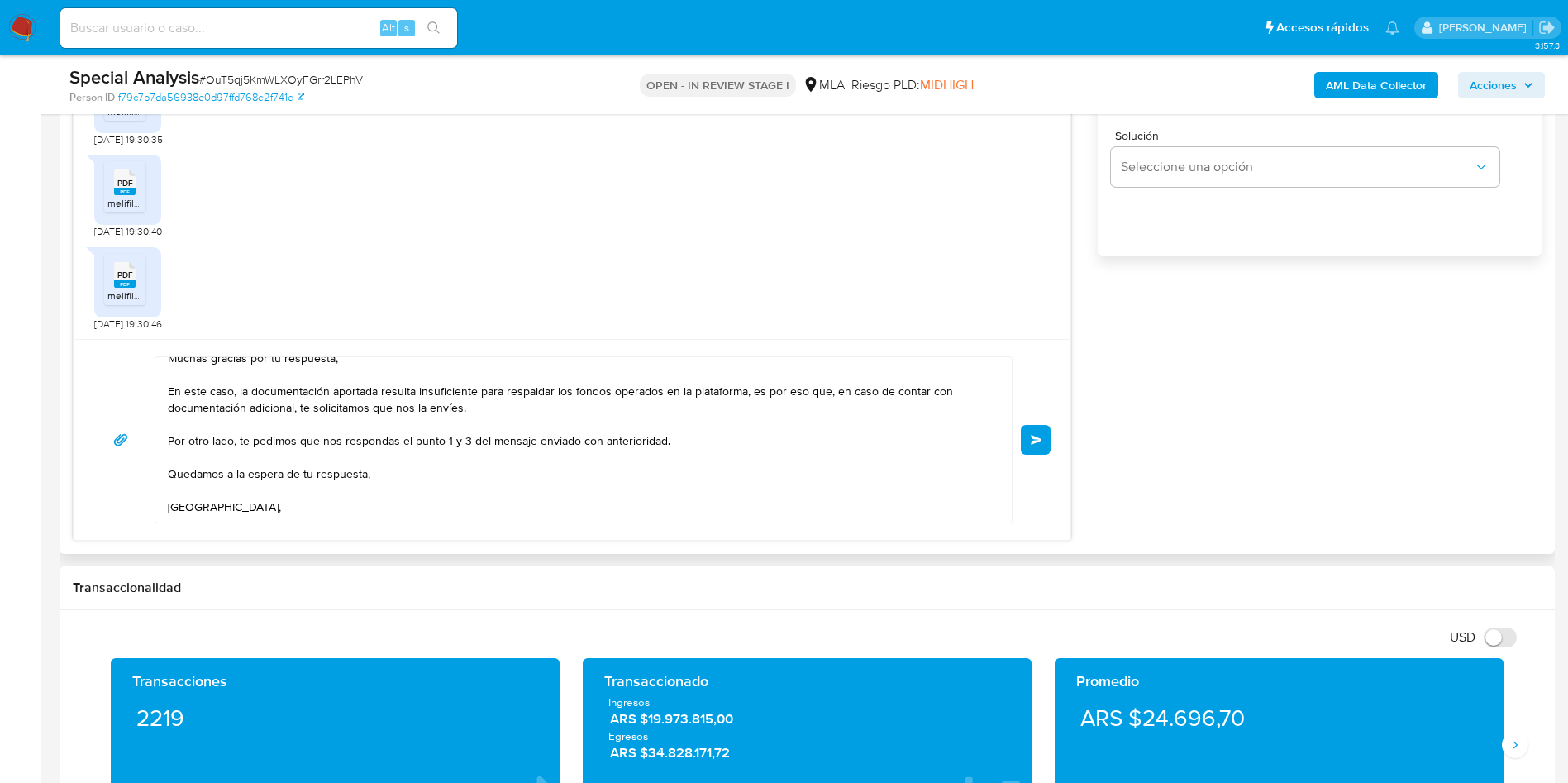
scroll to position [0, 0]
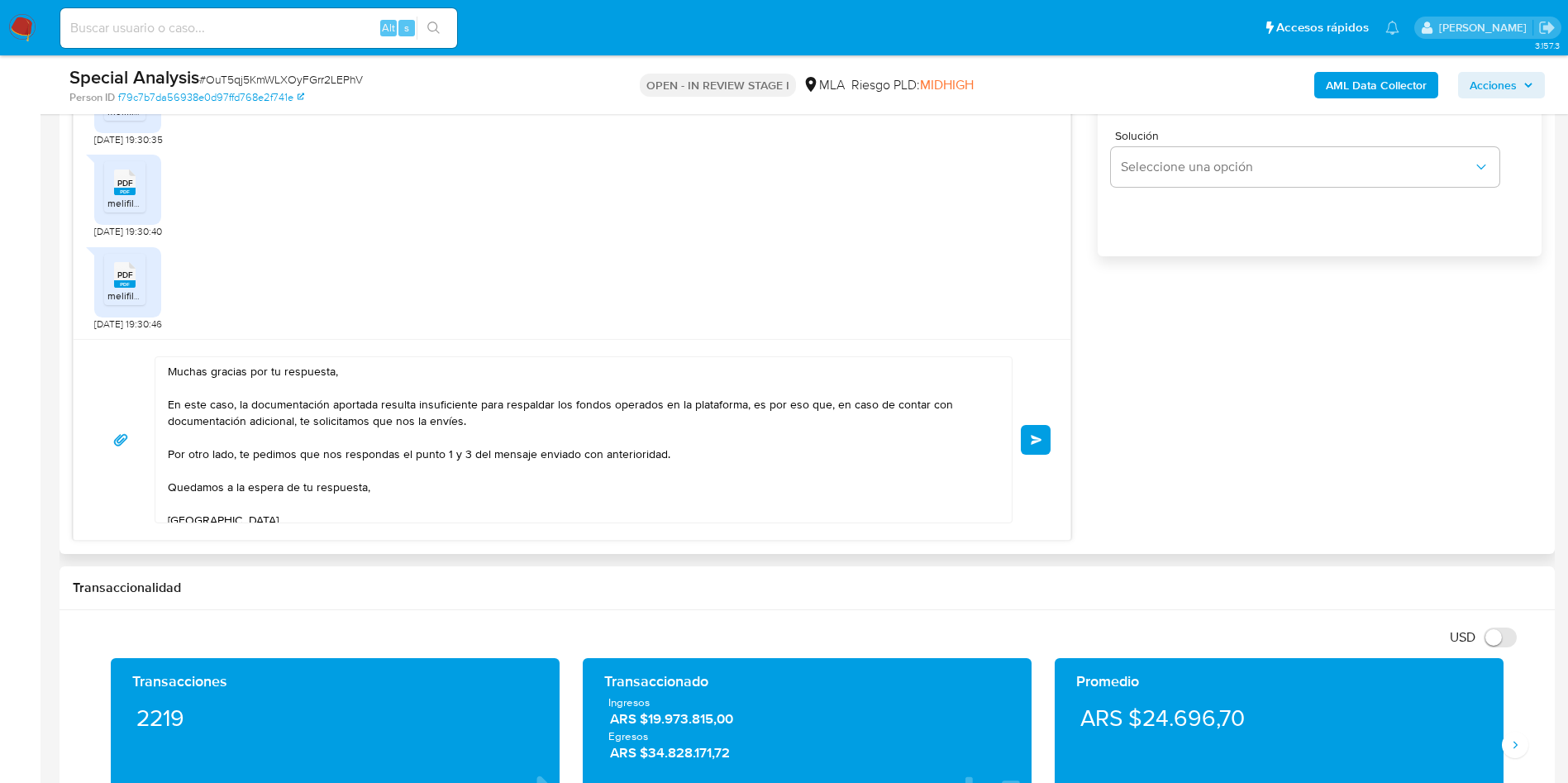
click at [1047, 438] on button "Enviar" at bounding box center [1036, 439] width 30 height 30
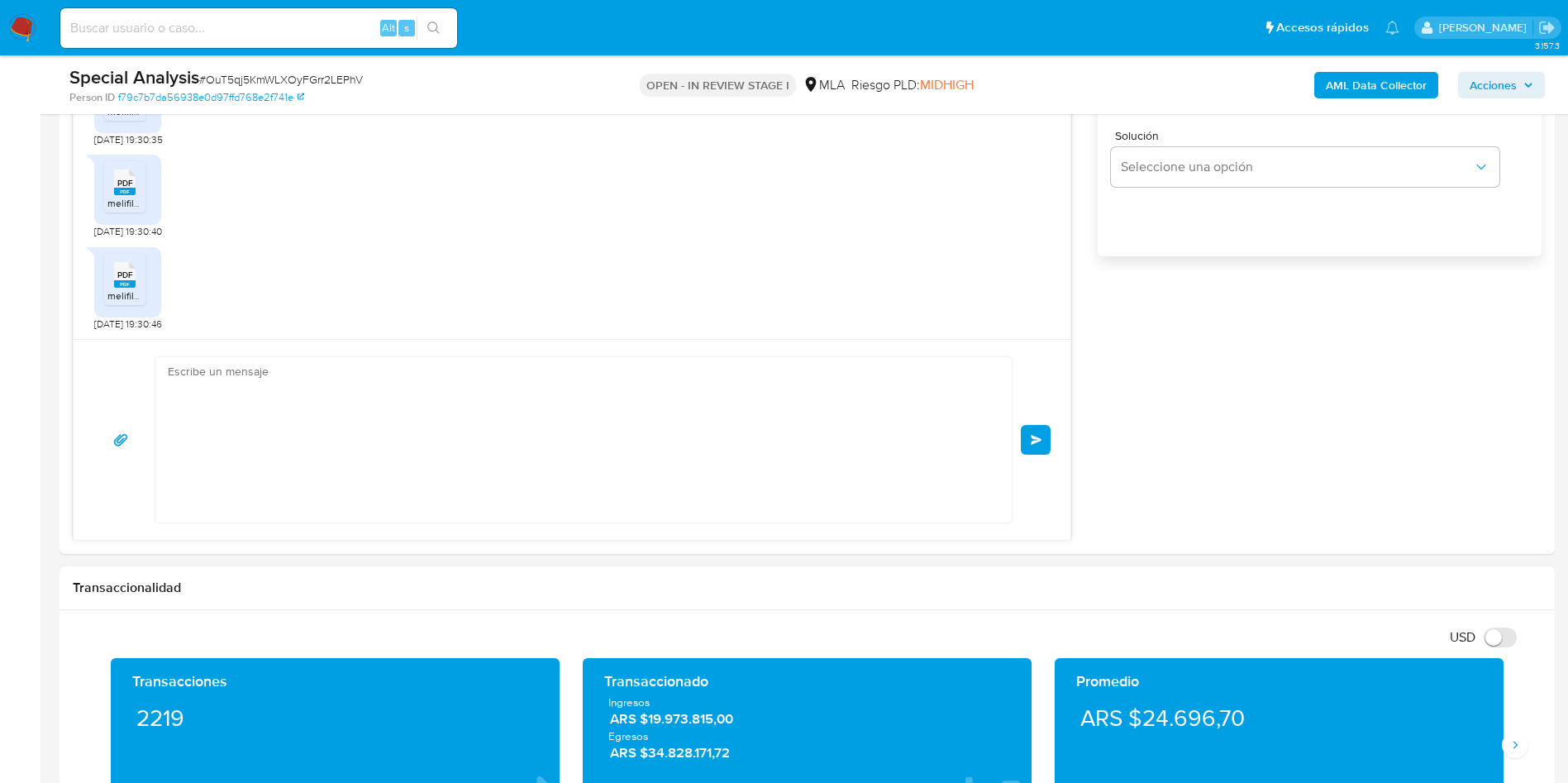
scroll to position [1037, 0]
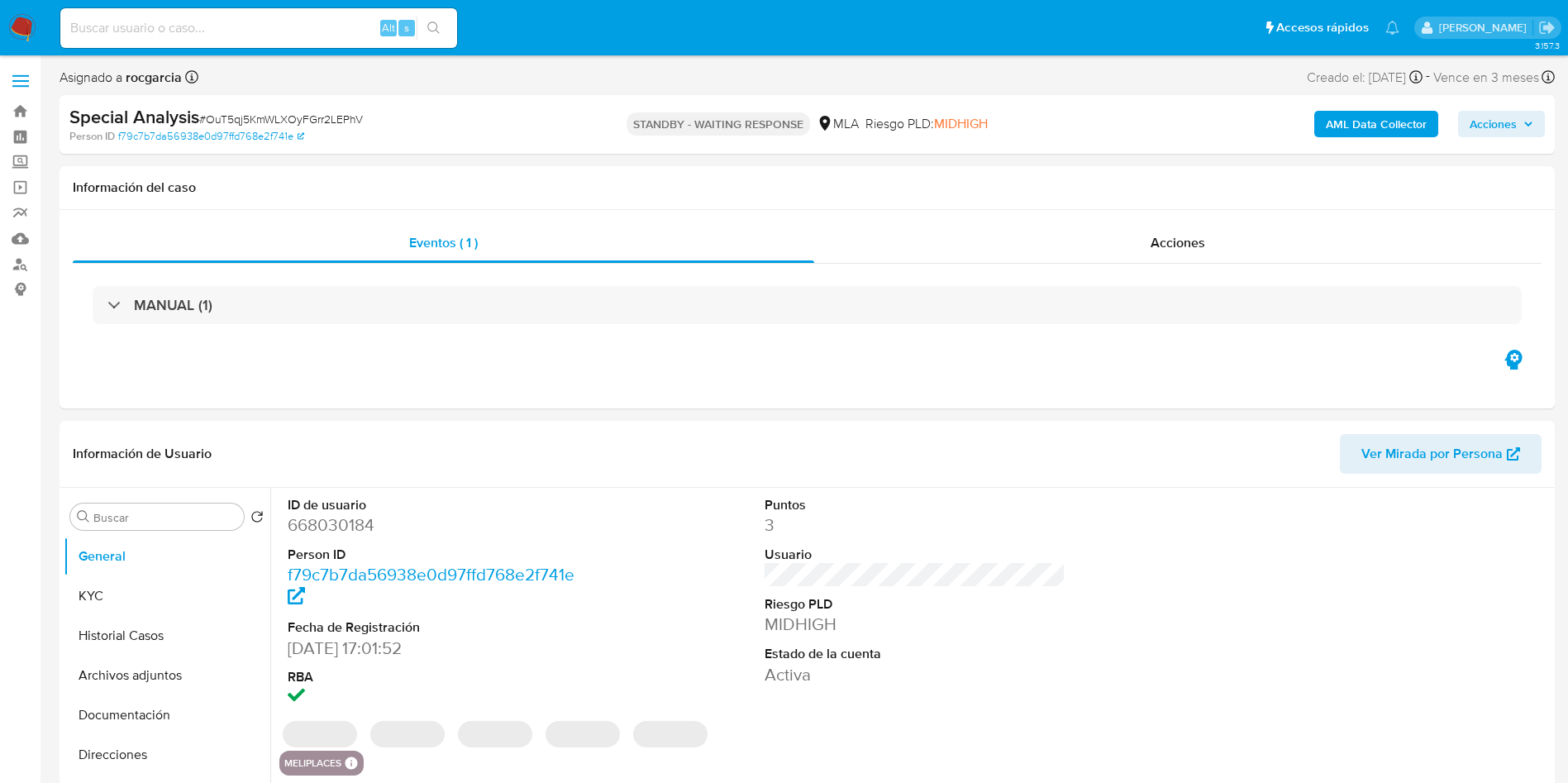
select select "10"
